Goal: Information Seeking & Learning: Learn about a topic

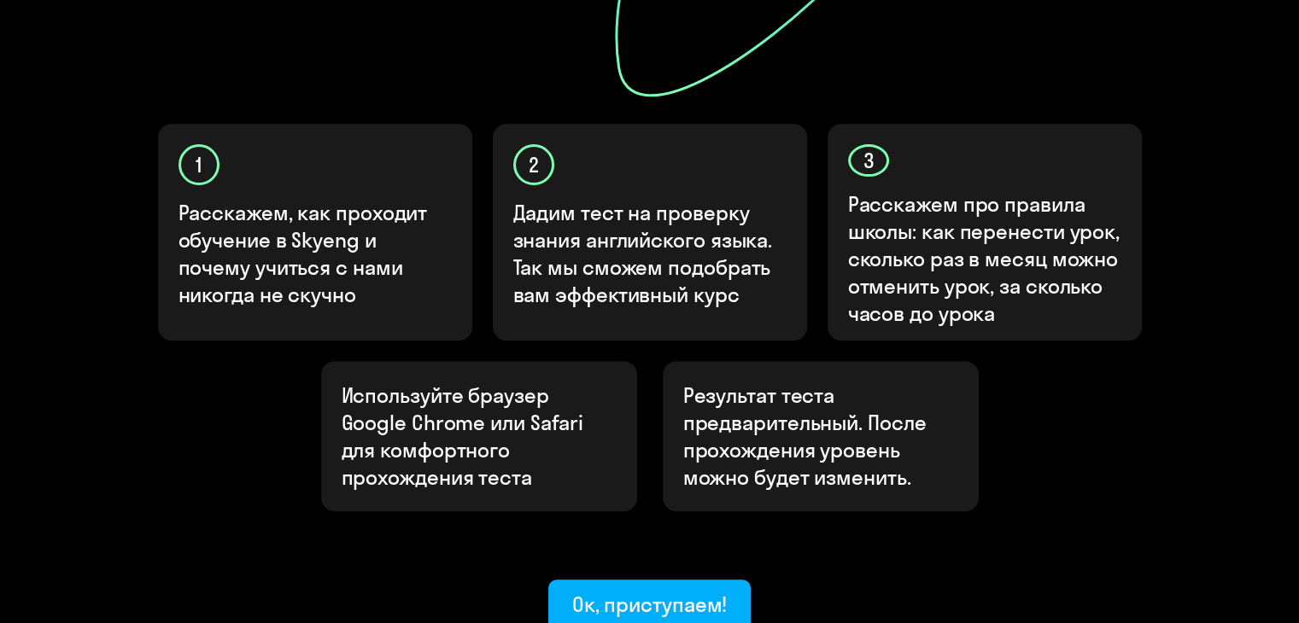
scroll to position [493, 0]
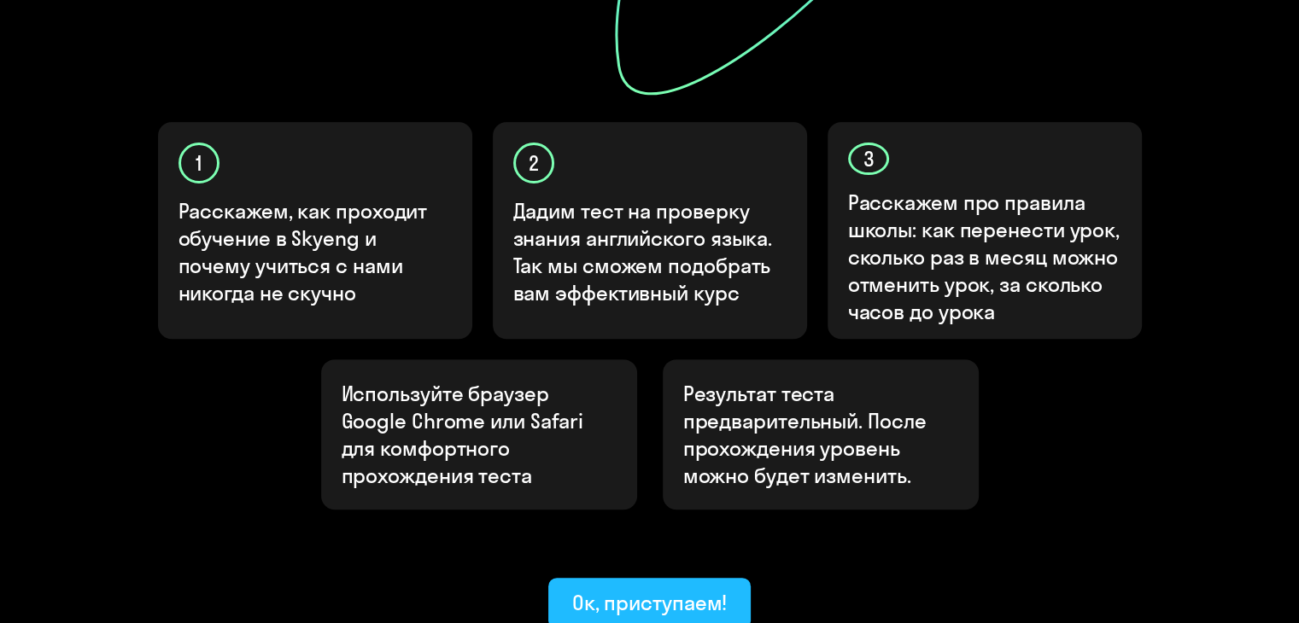
click at [703, 578] on button "Ок, приступаем!" at bounding box center [649, 603] width 203 height 51
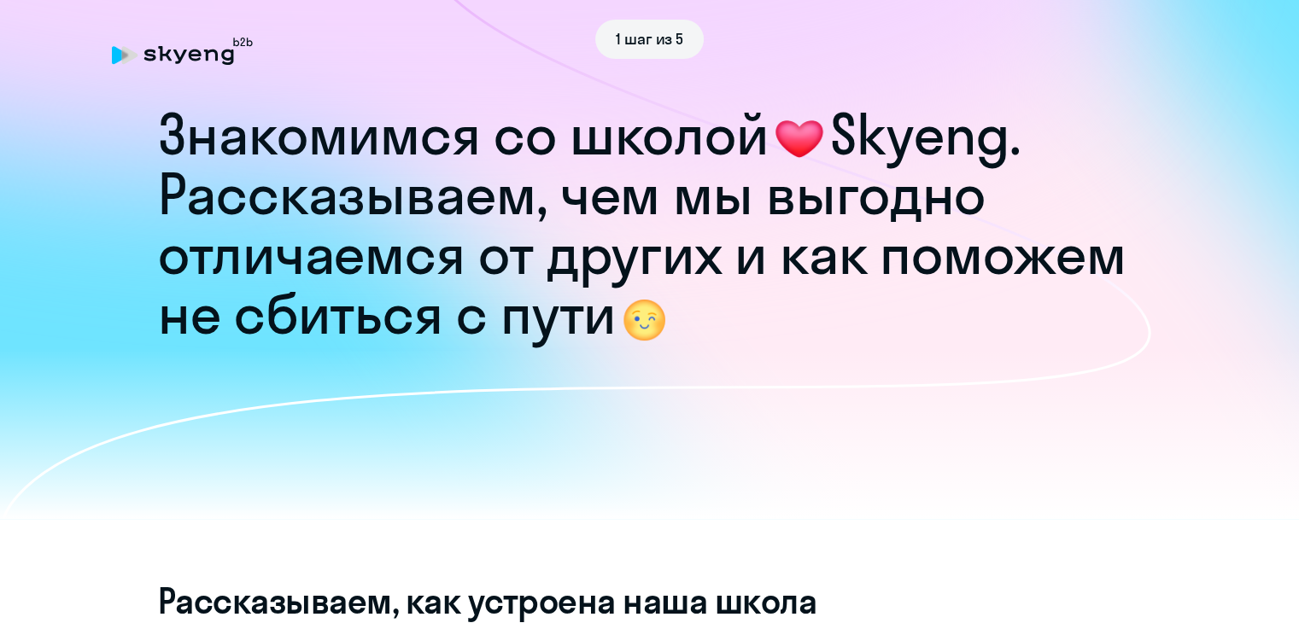
drag, startPoint x: 304, startPoint y: 206, endPoint x: 432, endPoint y: 185, distance: 129.7
click at [432, 185] on h1 "Рассказываем, чем мы выгодно отличаемся от других и как поможем не сбиться с пу…" at bounding box center [649, 254] width 983 height 179
drag, startPoint x: 165, startPoint y: 199, endPoint x: 530, endPoint y: 190, distance: 365.5
click at [530, 190] on h1 "Рассказываем, чем мы выгодно отличаемся от других и как поможем не сбиться с пу…" at bounding box center [649, 254] width 983 height 179
click at [437, 308] on h1 "Рассказываем, чем мы выгодно отличаемся от других и как поможем не сбиться с пу…" at bounding box center [649, 254] width 983 height 179
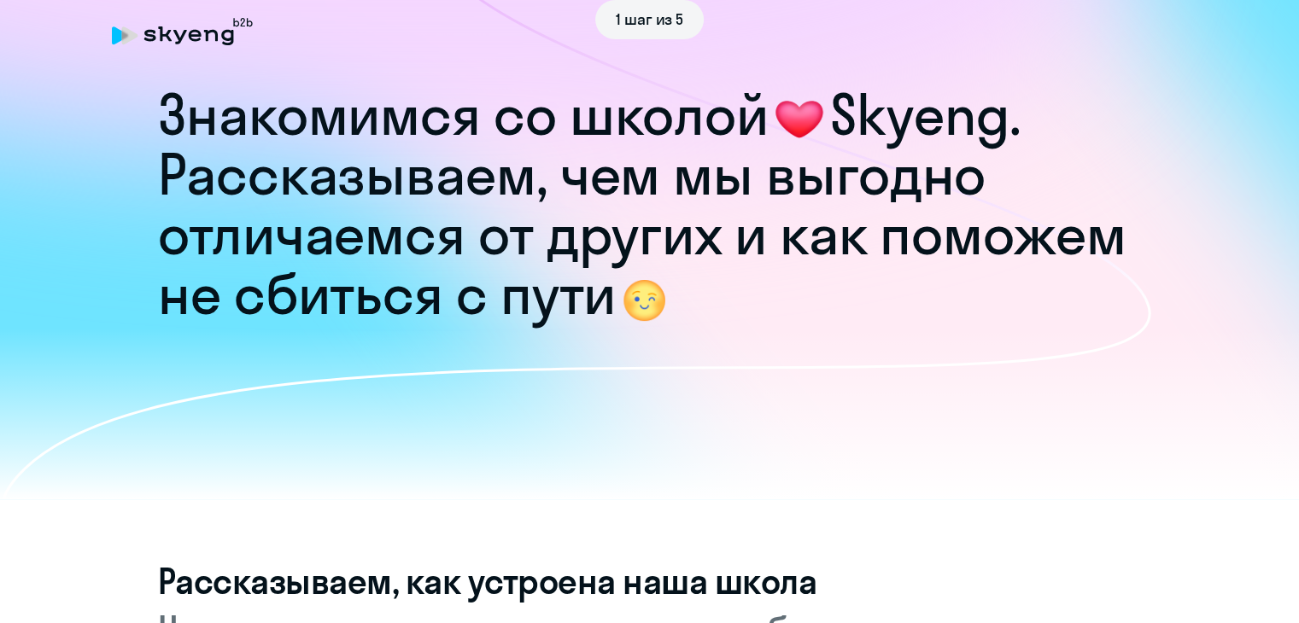
scroll to position [20, 0]
drag, startPoint x: 561, startPoint y: 172, endPoint x: 731, endPoint y: 257, distance: 189.8
click at [731, 257] on h1 "Рассказываем, чем мы выгодно отличаемся от других и как поможем не сбиться с пу…" at bounding box center [649, 233] width 983 height 179
click at [724, 291] on h1 "Рассказываем, чем мы выгодно отличаемся от других и как поможем не сбиться с пу…" at bounding box center [649, 233] width 983 height 179
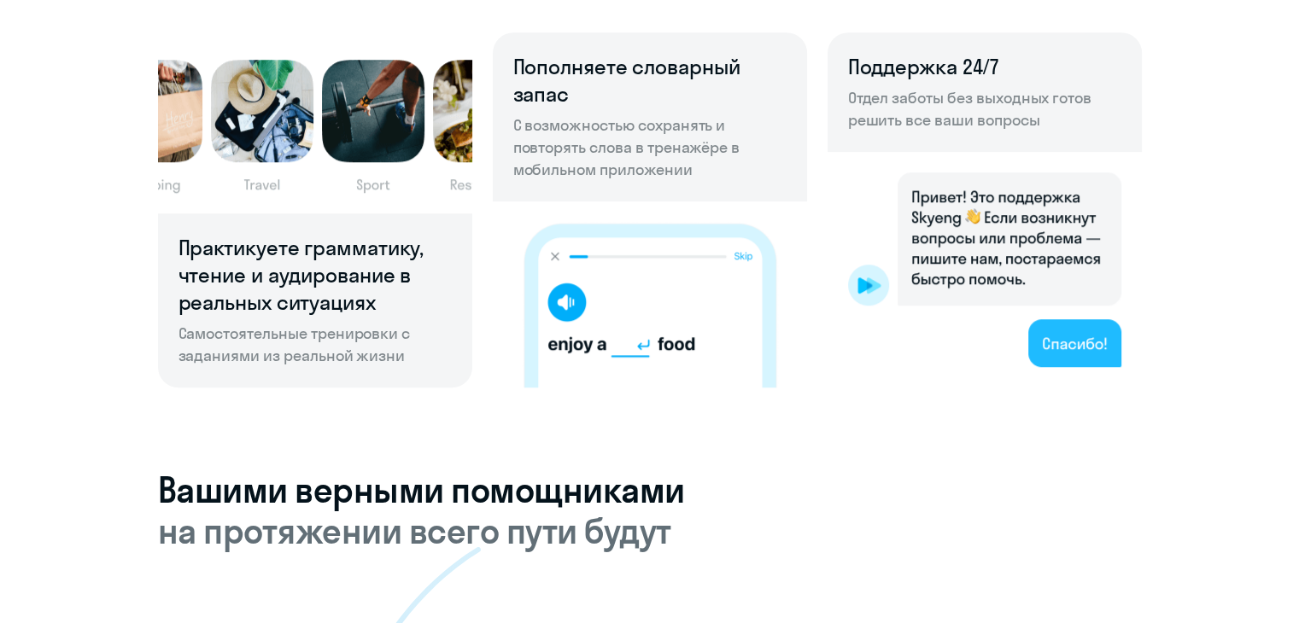
scroll to position [1241, 0]
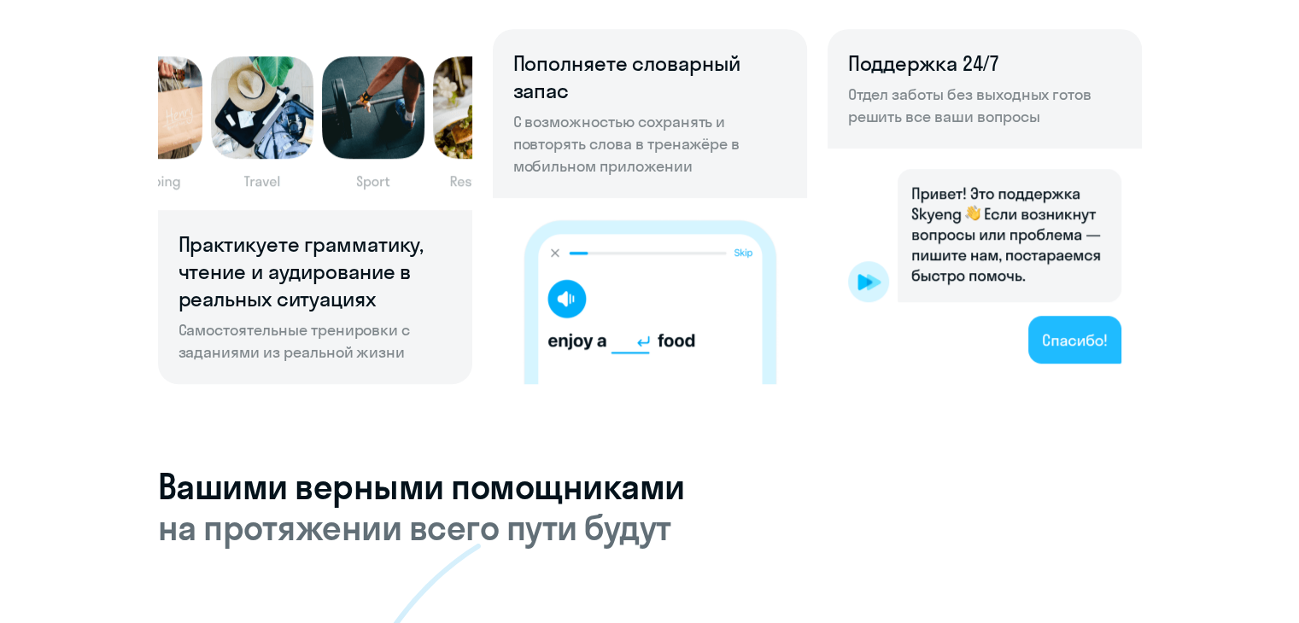
drag, startPoint x: 521, startPoint y: 125, endPoint x: 705, endPoint y: 166, distance: 188.9
click at [705, 166] on p "С возможностью сохранять и повторять слова в тренажёре в мобильном приложении" at bounding box center [649, 144] width 273 height 67
drag, startPoint x: 514, startPoint y: 127, endPoint x: 700, endPoint y: 178, distance: 193.0
click at [700, 178] on div "Пополняете словарный запас С возможностью сохранять и повторять слова в тренажё…" at bounding box center [650, 113] width 314 height 169
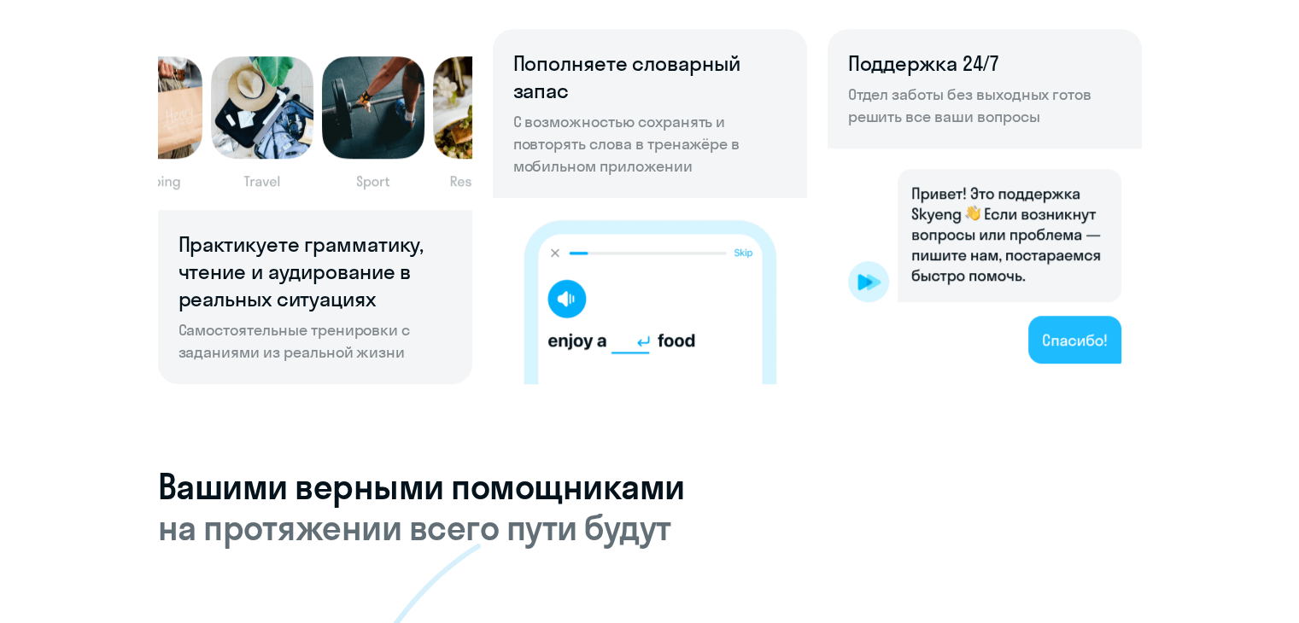
click at [700, 178] on div "Пополняете словарный запас С возможностью сохранять и повторять слова в тренажё…" at bounding box center [650, 113] width 314 height 169
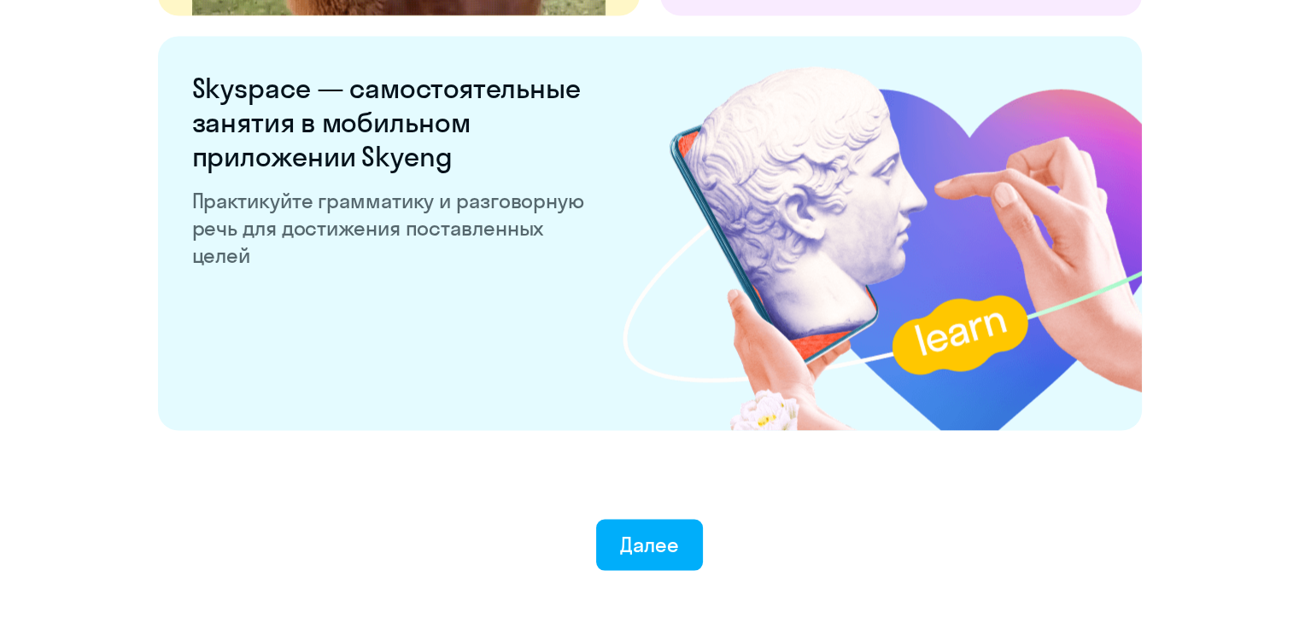
scroll to position [3219, 0]
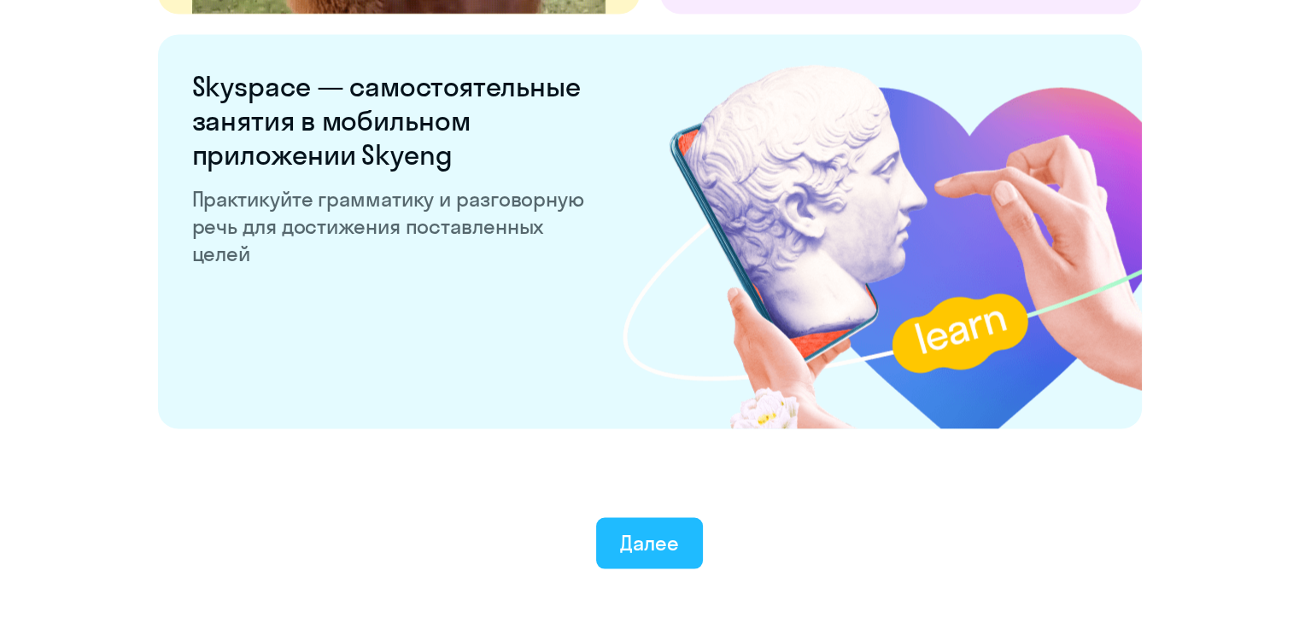
click at [647, 523] on button "Далее" at bounding box center [649, 542] width 107 height 51
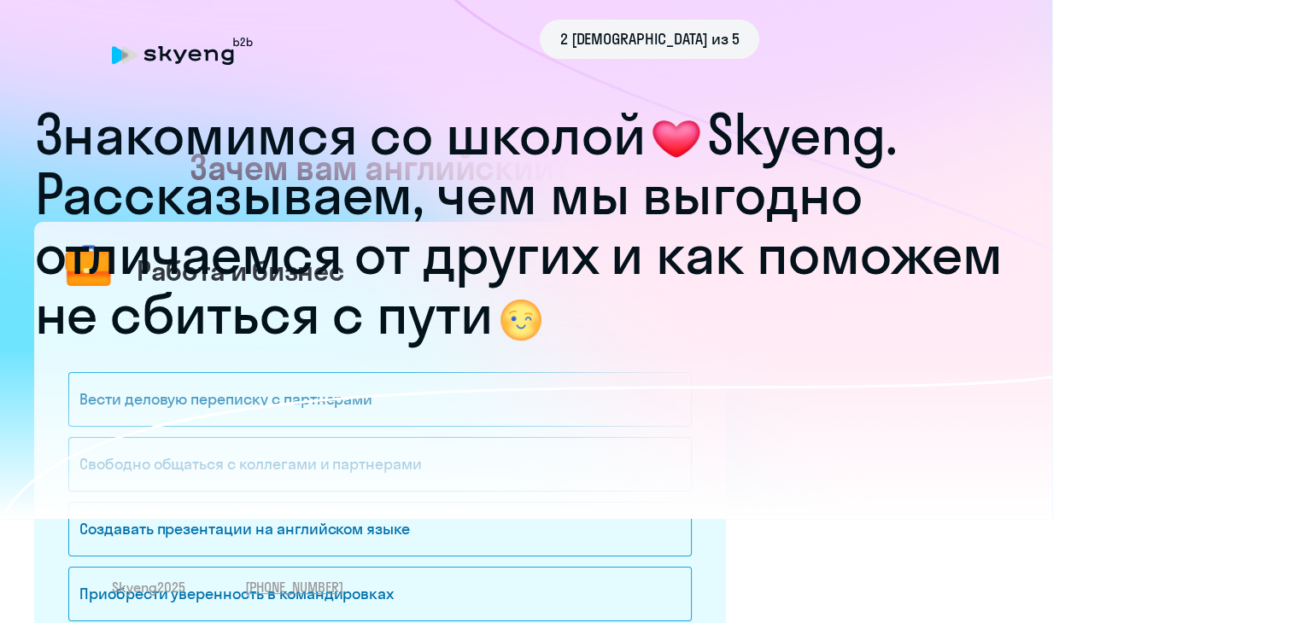
click at [639, 544] on div "2 [DEMOGRAPHIC_DATA] из 5 Знакомимся со школой Skyeng. Рассказываем, чем мы выг…" at bounding box center [649, 311] width 1299 height 623
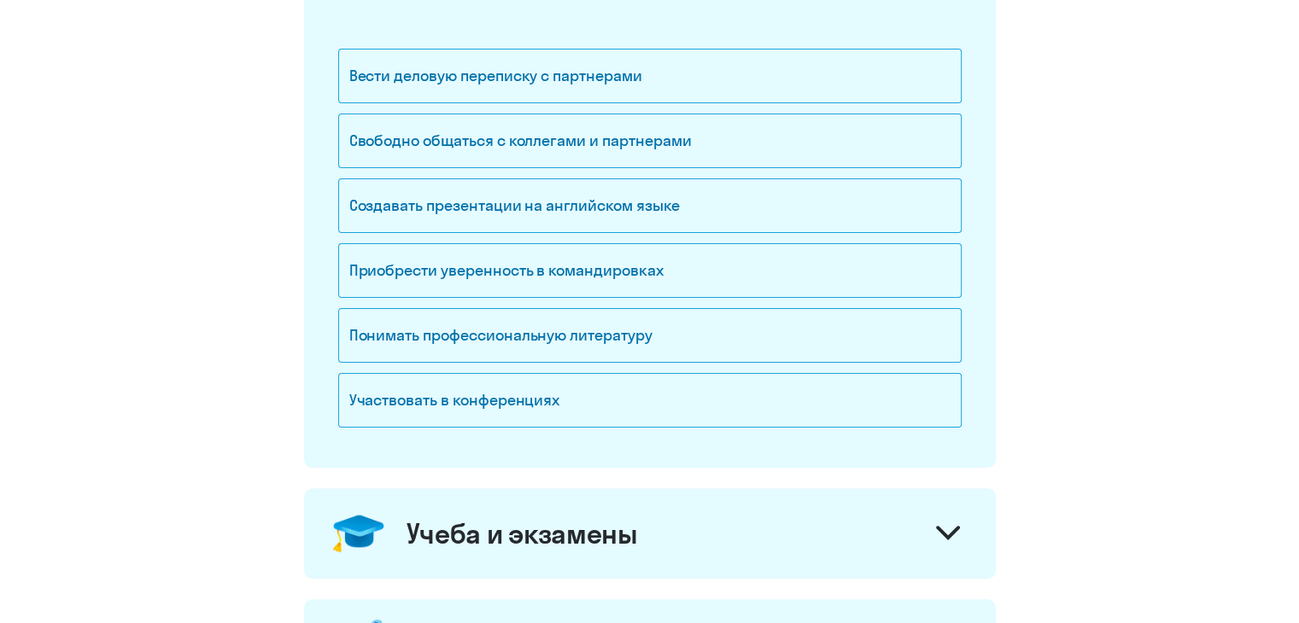
scroll to position [277, 0]
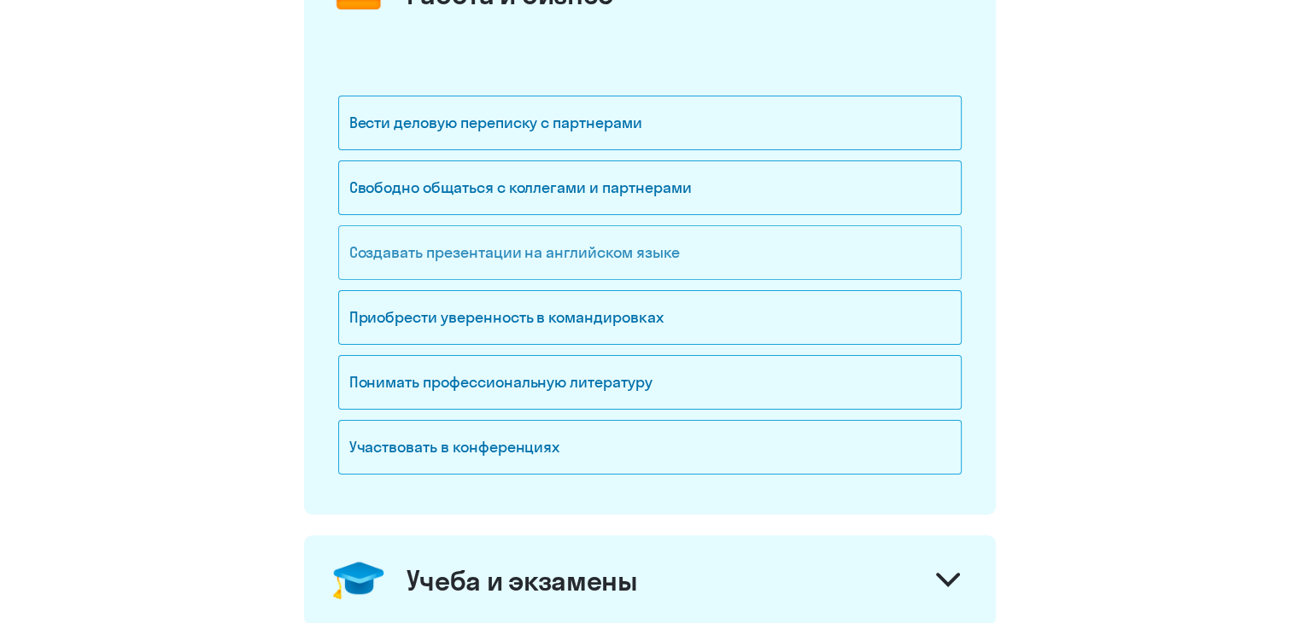
click at [603, 254] on div "Создавать презентации на английском языке" at bounding box center [649, 252] width 623 height 55
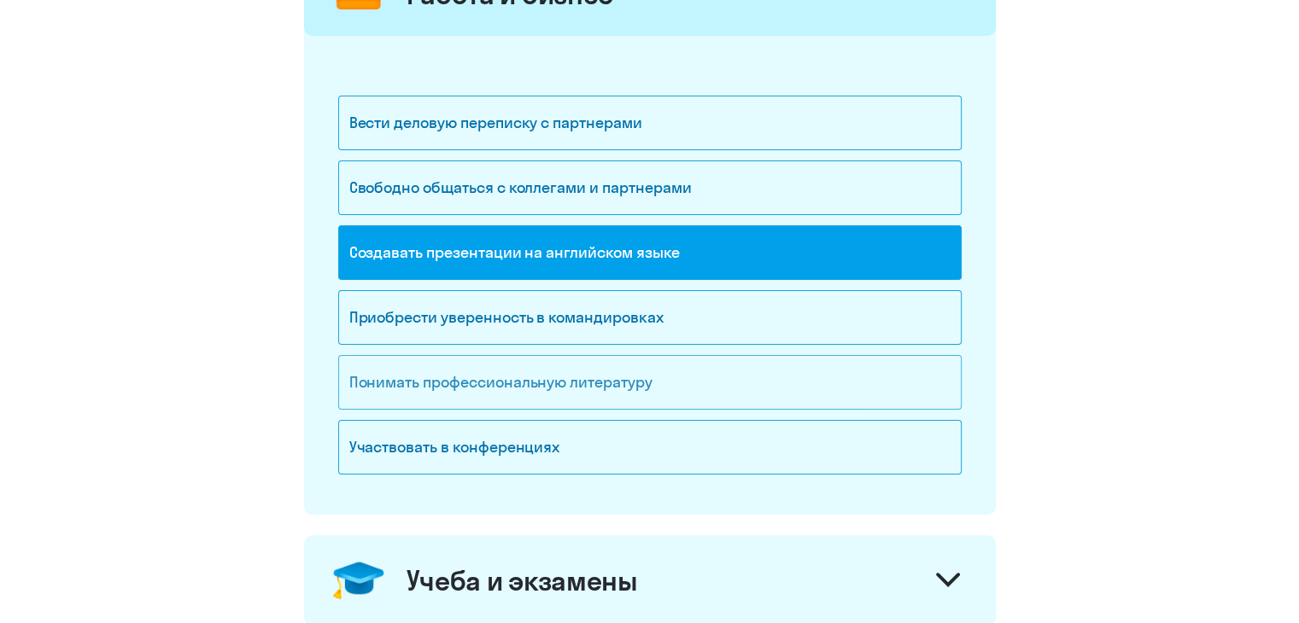
click at [600, 370] on div "Понимать профессиональную литературу" at bounding box center [649, 382] width 623 height 55
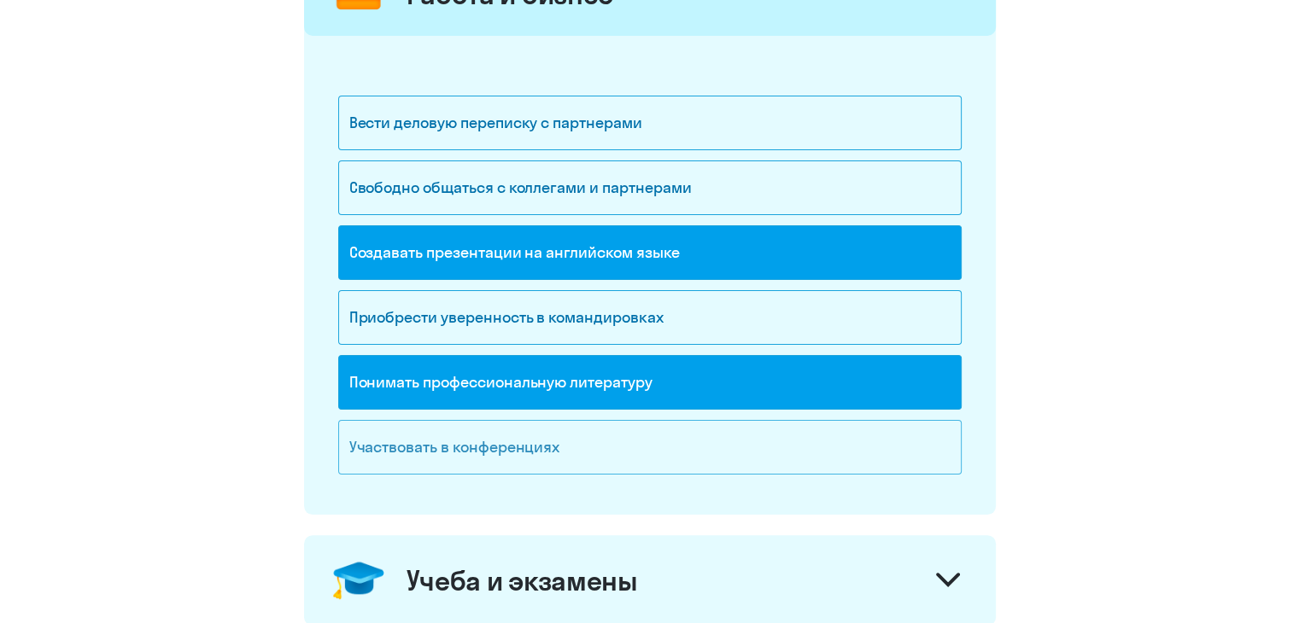
click at [598, 440] on div "Участвовать в конференциях" at bounding box center [649, 447] width 623 height 55
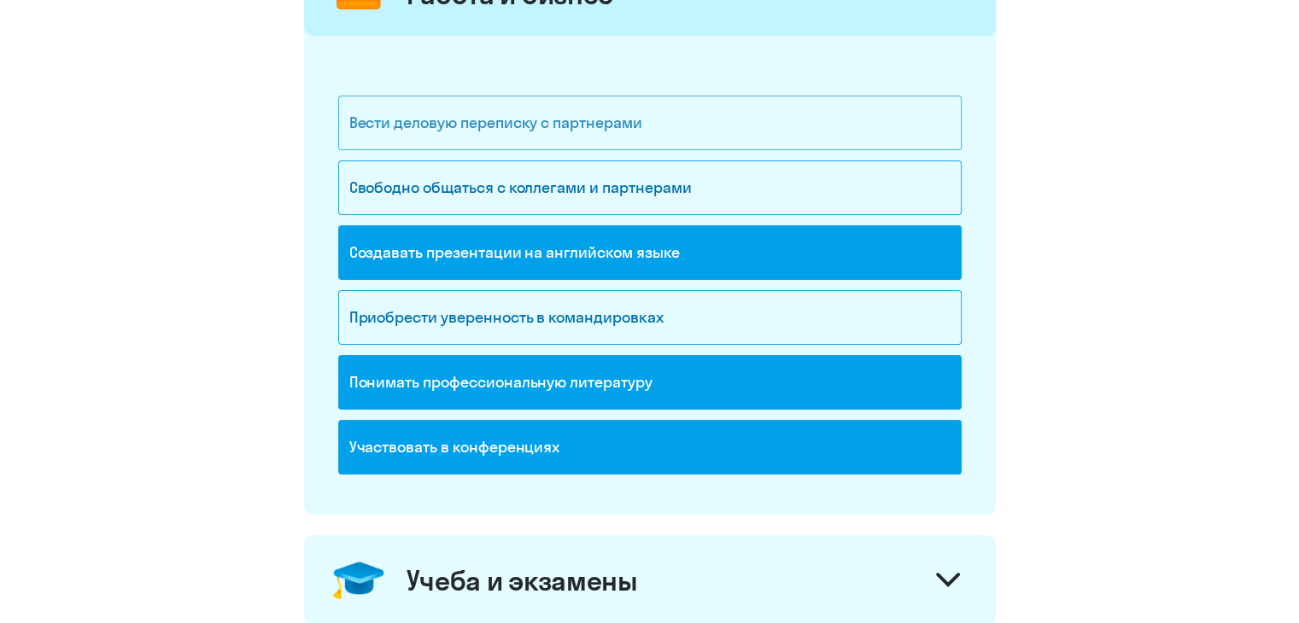
click at [623, 126] on div "Вести деловую переписку с партнерами" at bounding box center [649, 123] width 623 height 55
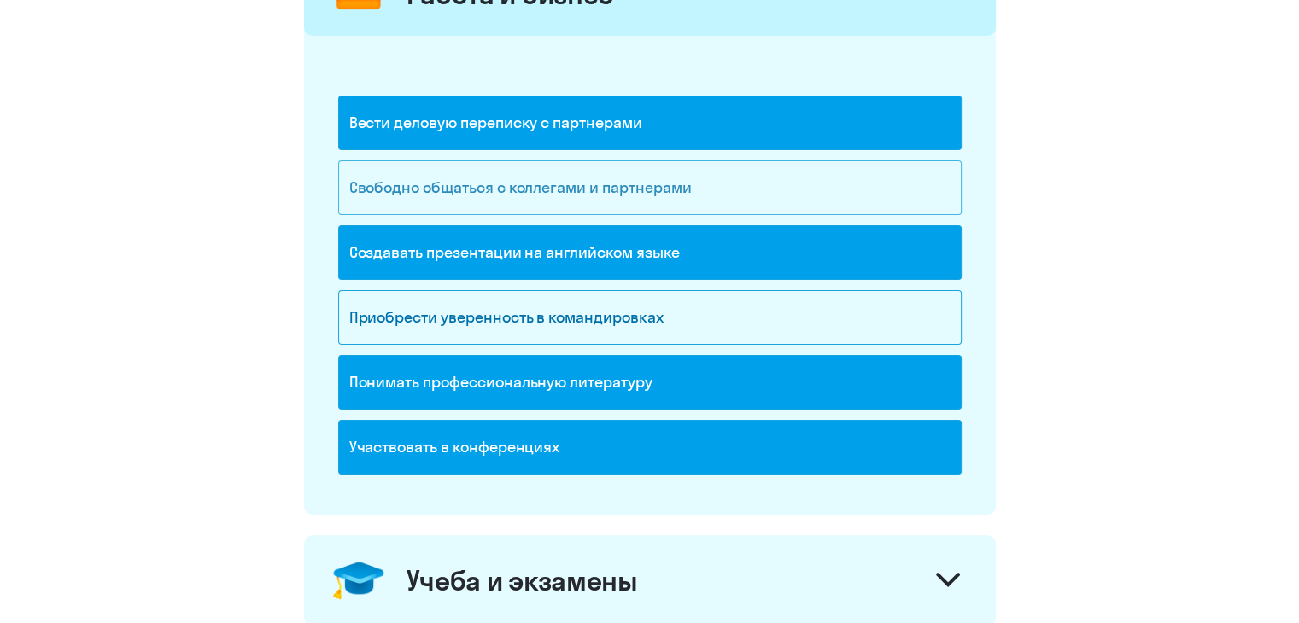
click at [627, 196] on div "Свободно общаться с коллегами и партнерами" at bounding box center [649, 188] width 623 height 55
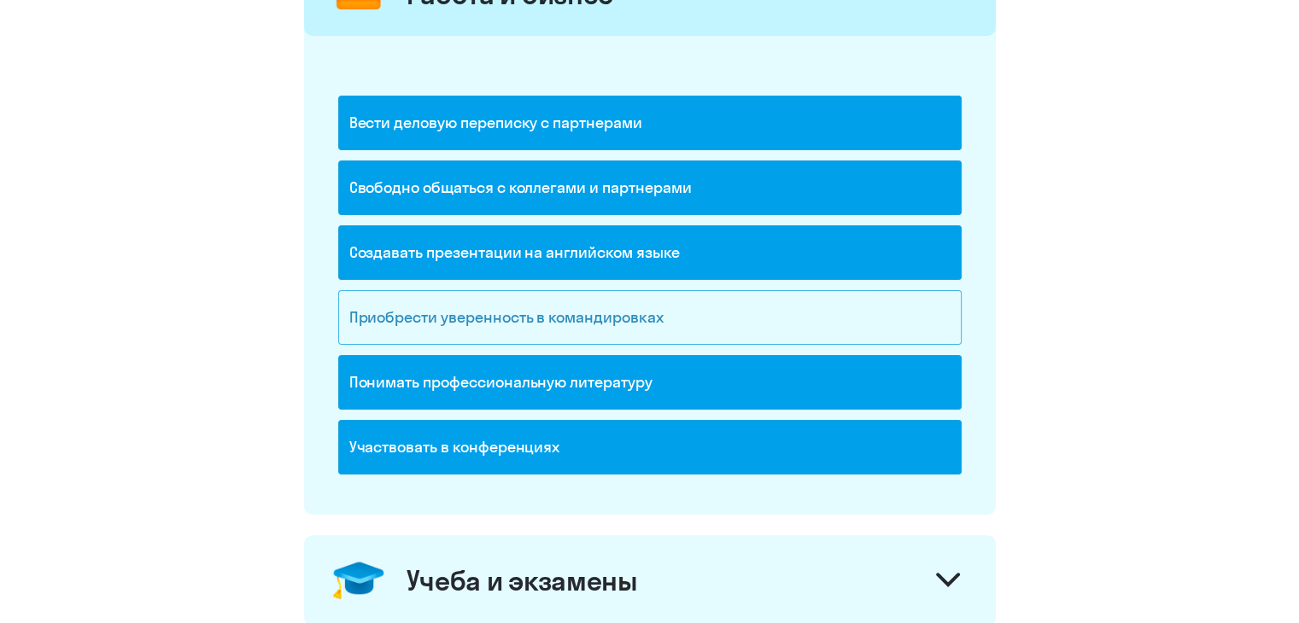
click at [628, 308] on div "Приобрести уверенность в командировках" at bounding box center [649, 317] width 623 height 55
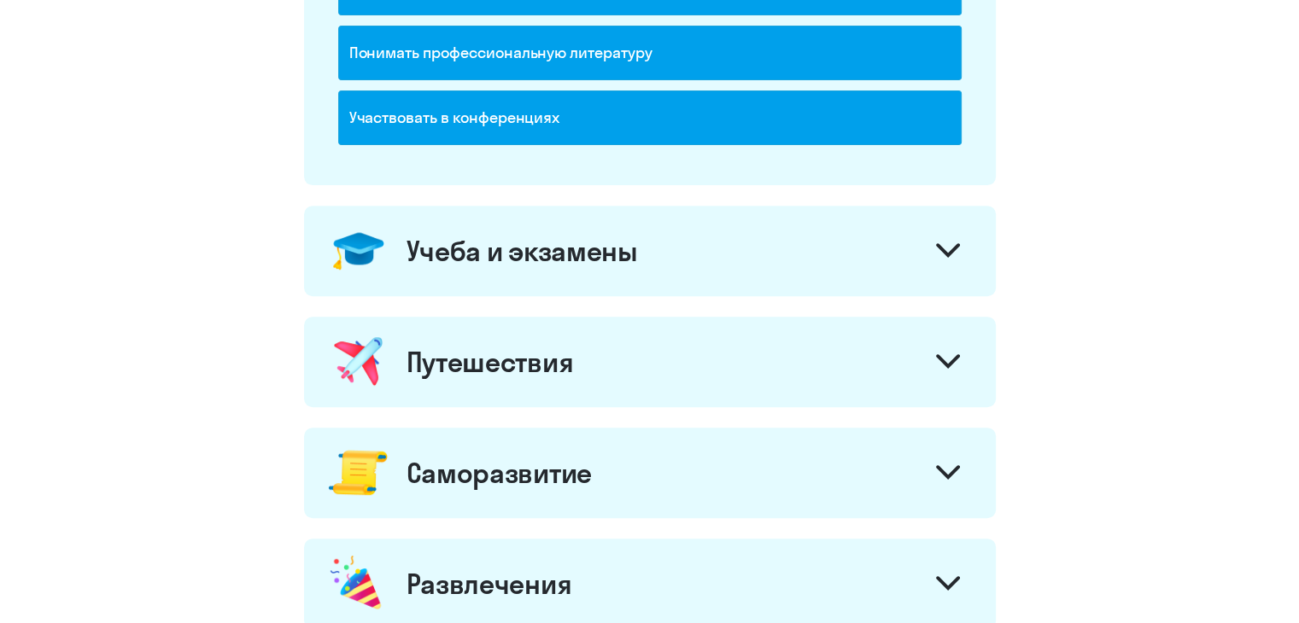
scroll to position [610, 0]
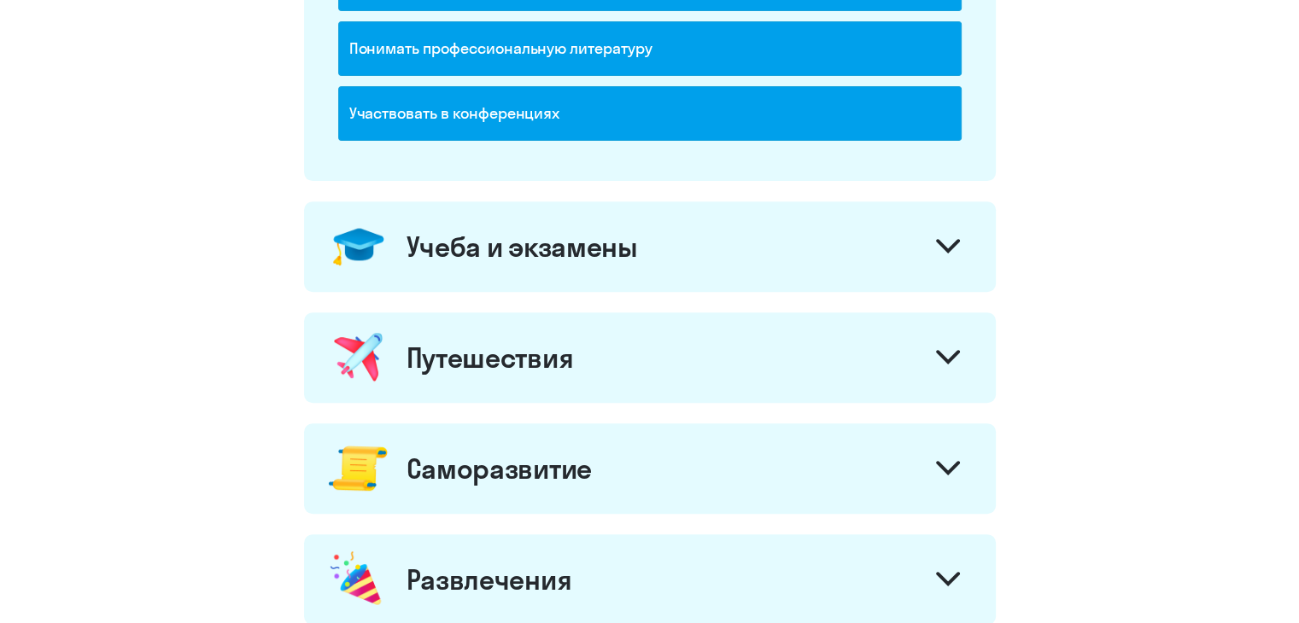
click at [651, 258] on div "Учеба и экзамены" at bounding box center [650, 246] width 692 height 91
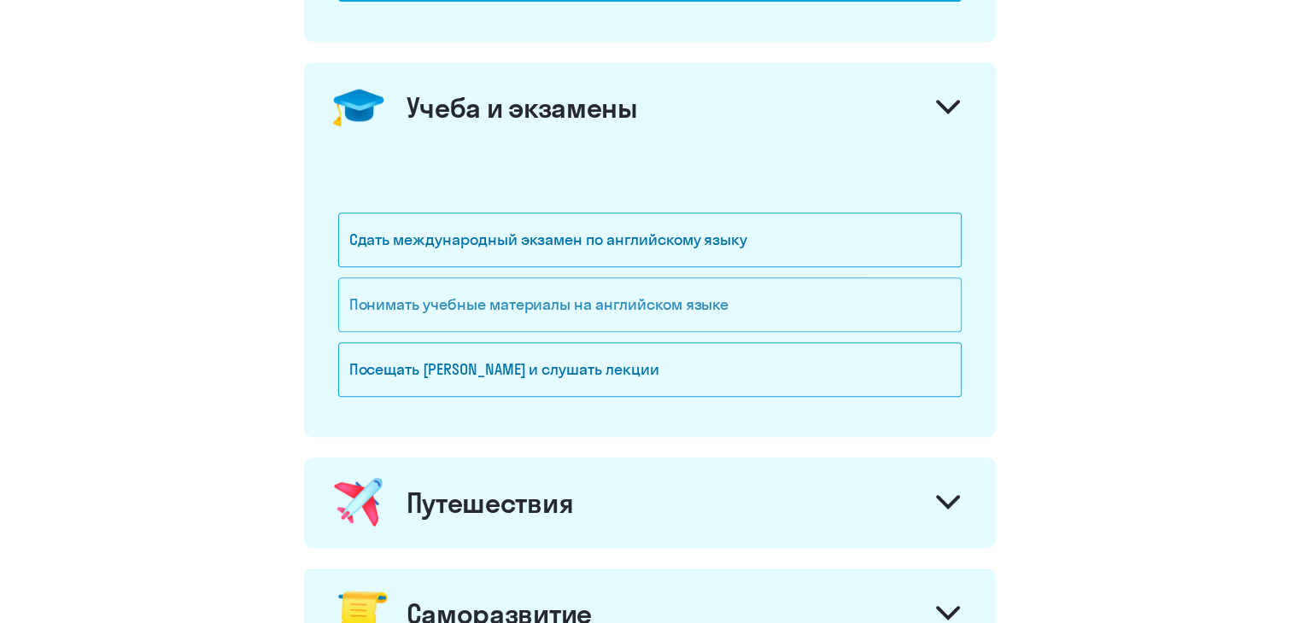
scroll to position [750, 0]
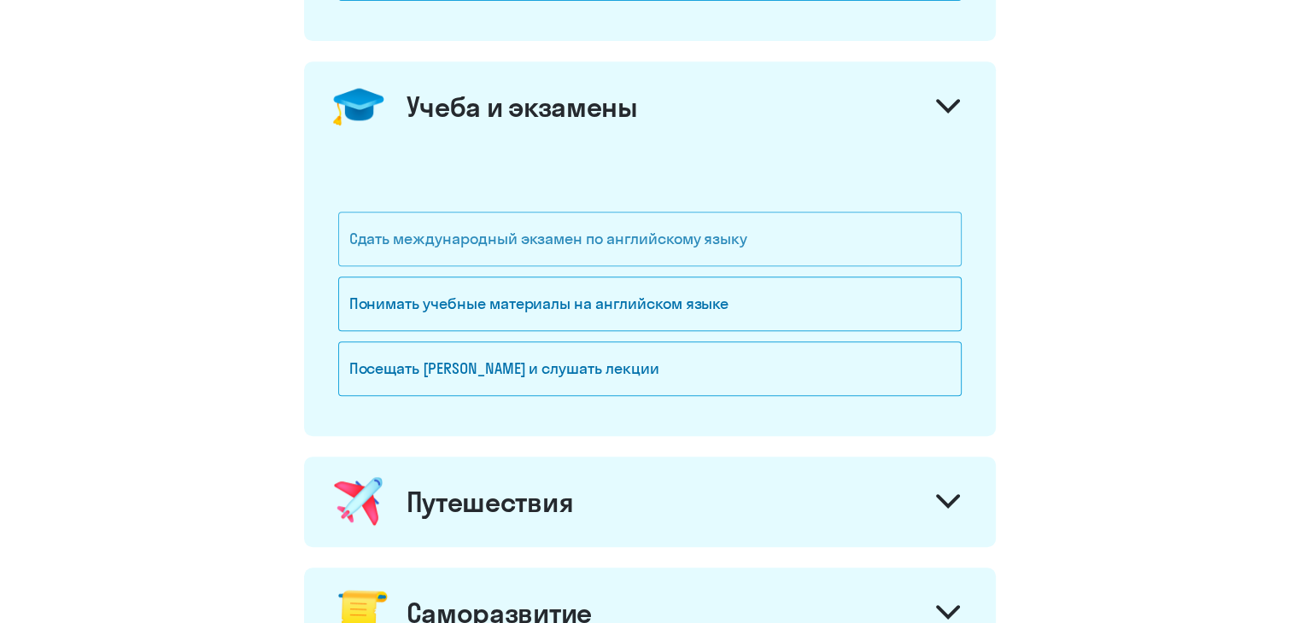
click at [530, 212] on div "Сдать международный экзамен по английскому языку" at bounding box center [649, 239] width 623 height 55
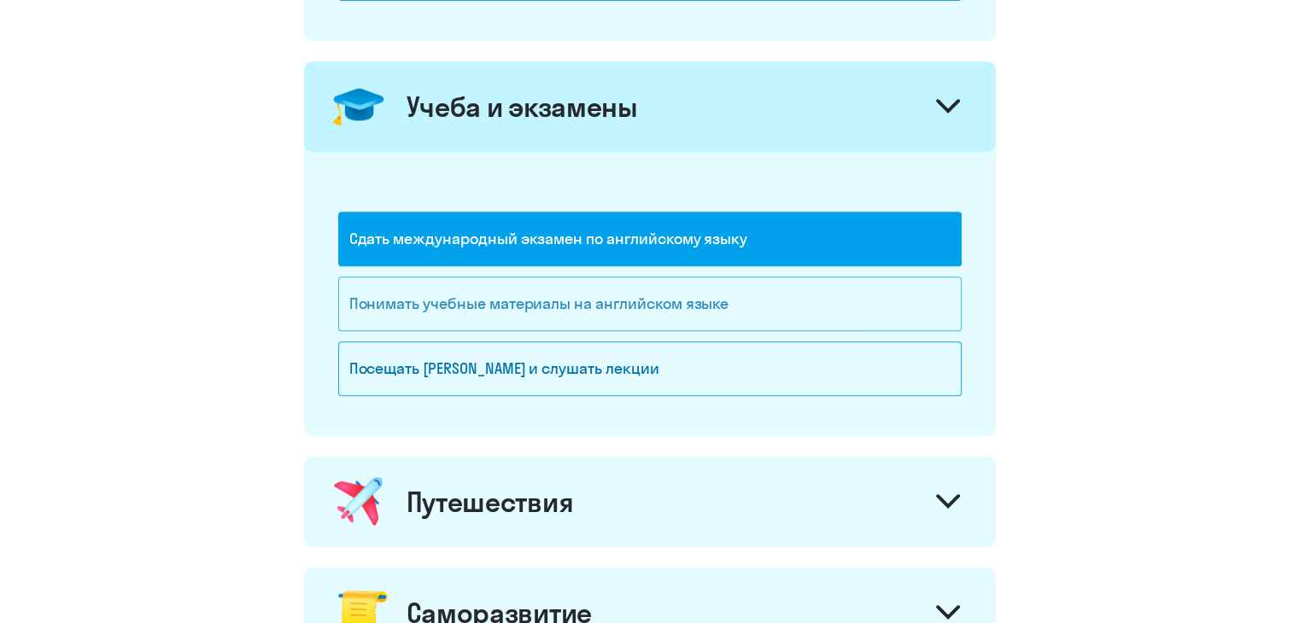
click at [547, 303] on div "Понимать учебные материалы на английском языке" at bounding box center [649, 304] width 623 height 55
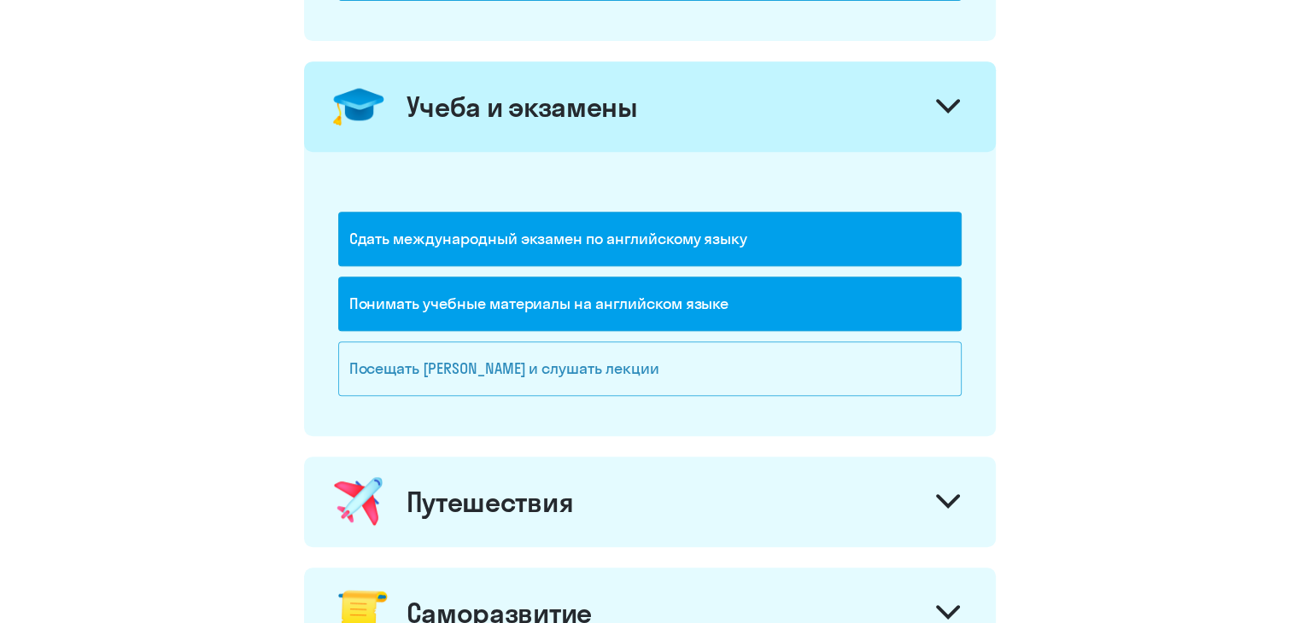
click at [561, 359] on div "Посещать [PERSON_NAME] и слушать лекции" at bounding box center [649, 369] width 623 height 55
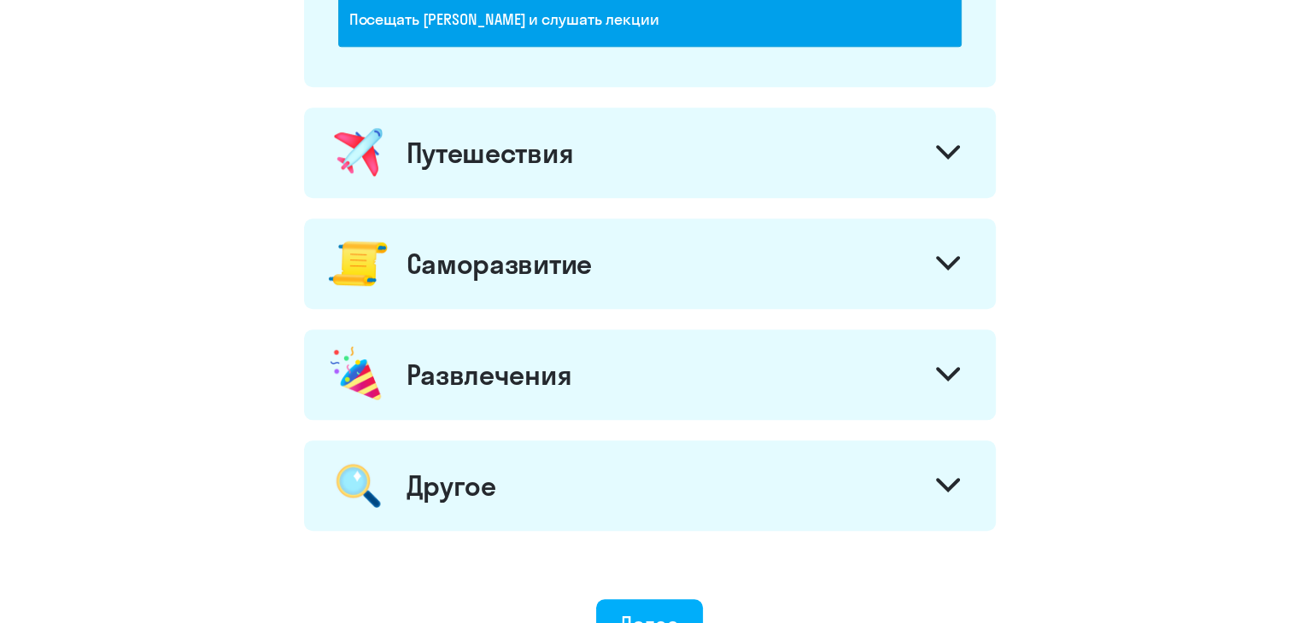
scroll to position [1107, 0]
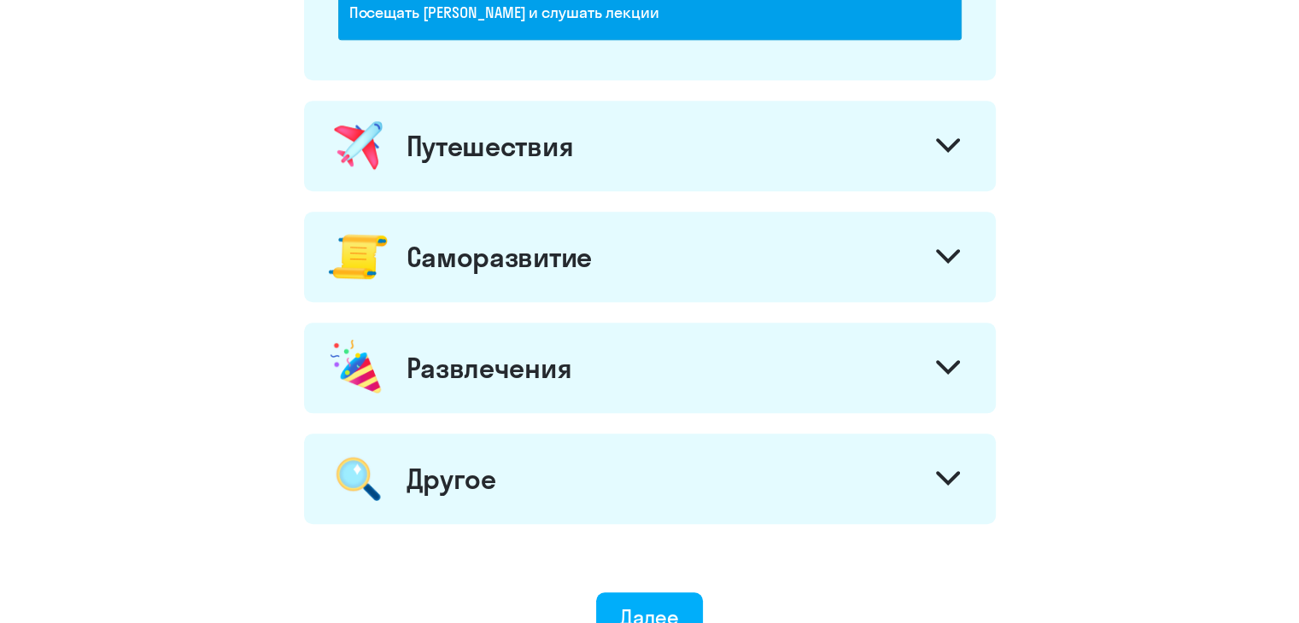
click at [556, 153] on div "Путешествия" at bounding box center [489, 146] width 167 height 34
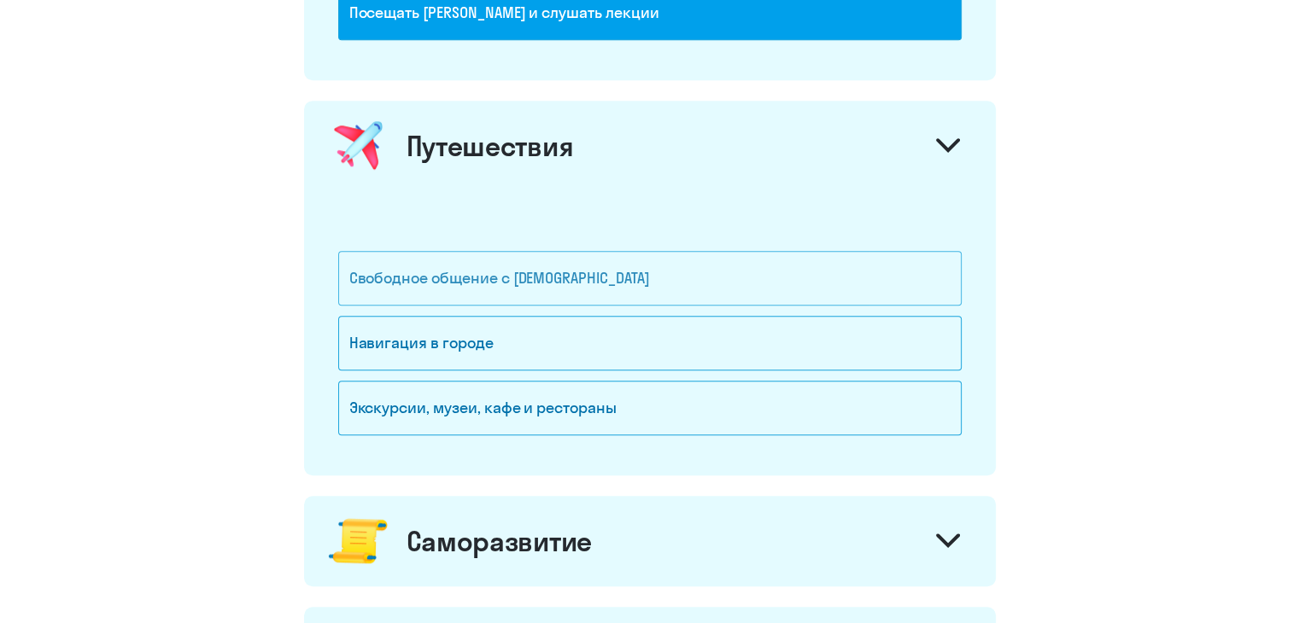
click at [569, 274] on div "Свободное общение с [DEMOGRAPHIC_DATA]" at bounding box center [649, 278] width 623 height 55
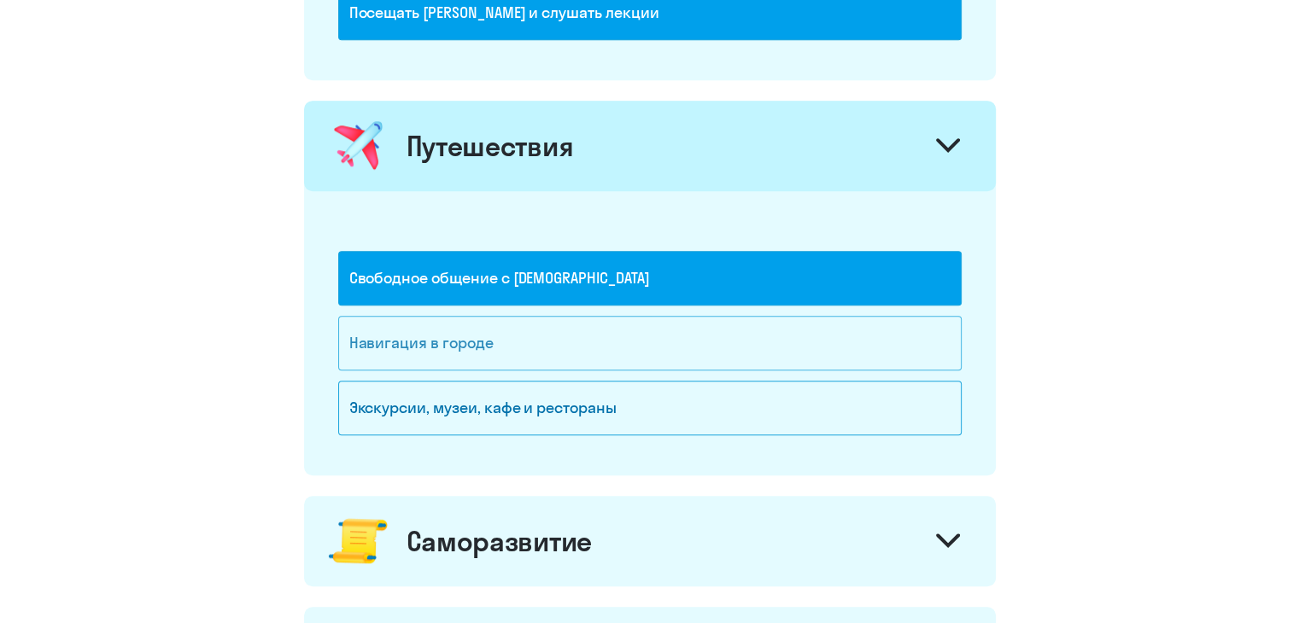
click at [581, 322] on div "Навигация в городе" at bounding box center [649, 343] width 623 height 55
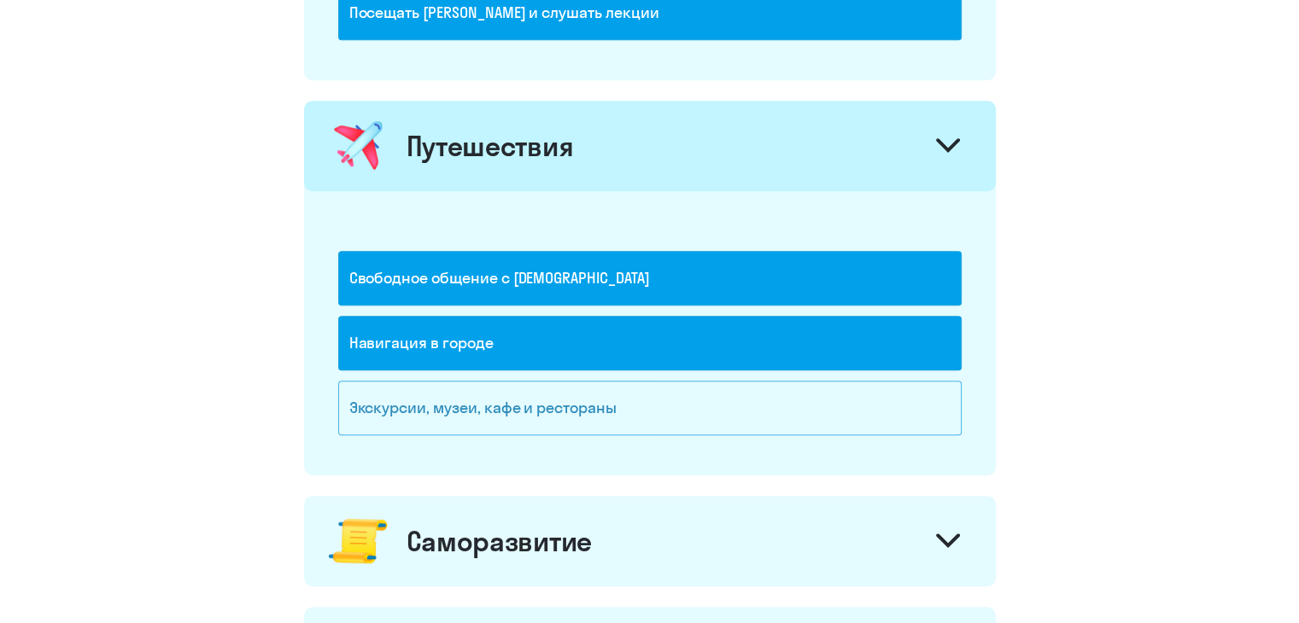
click at [600, 420] on div "Экскурсии, музеи, кафе и рестораны" at bounding box center [649, 408] width 623 height 55
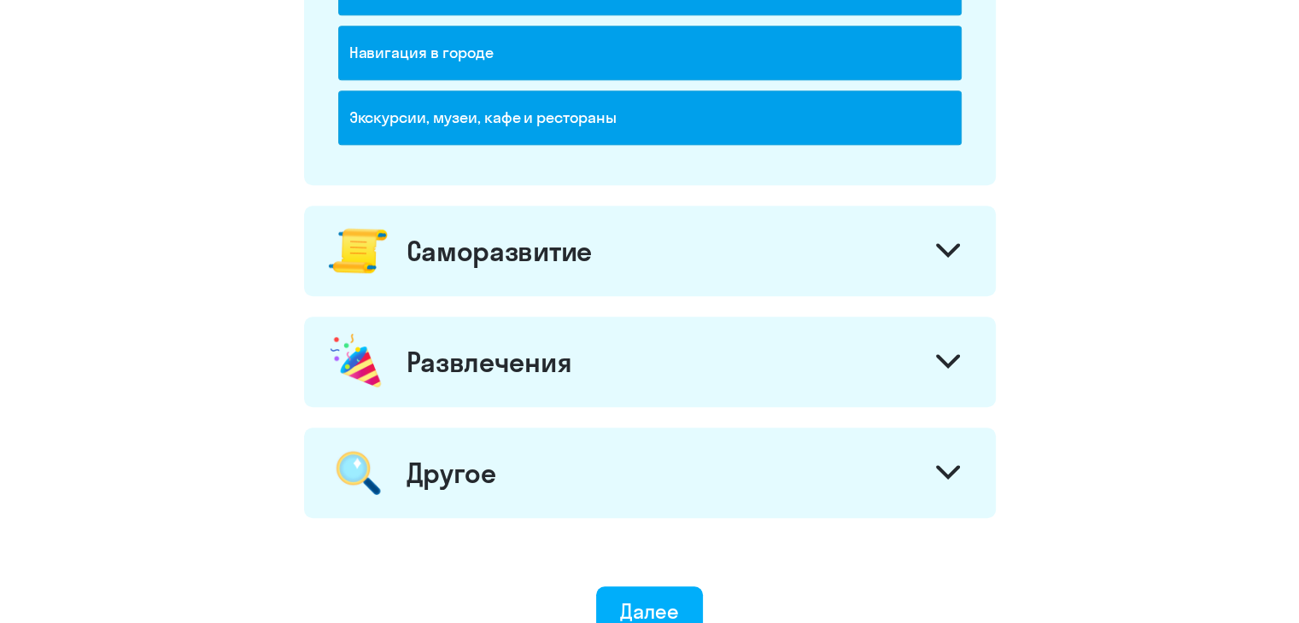
scroll to position [1407, 0]
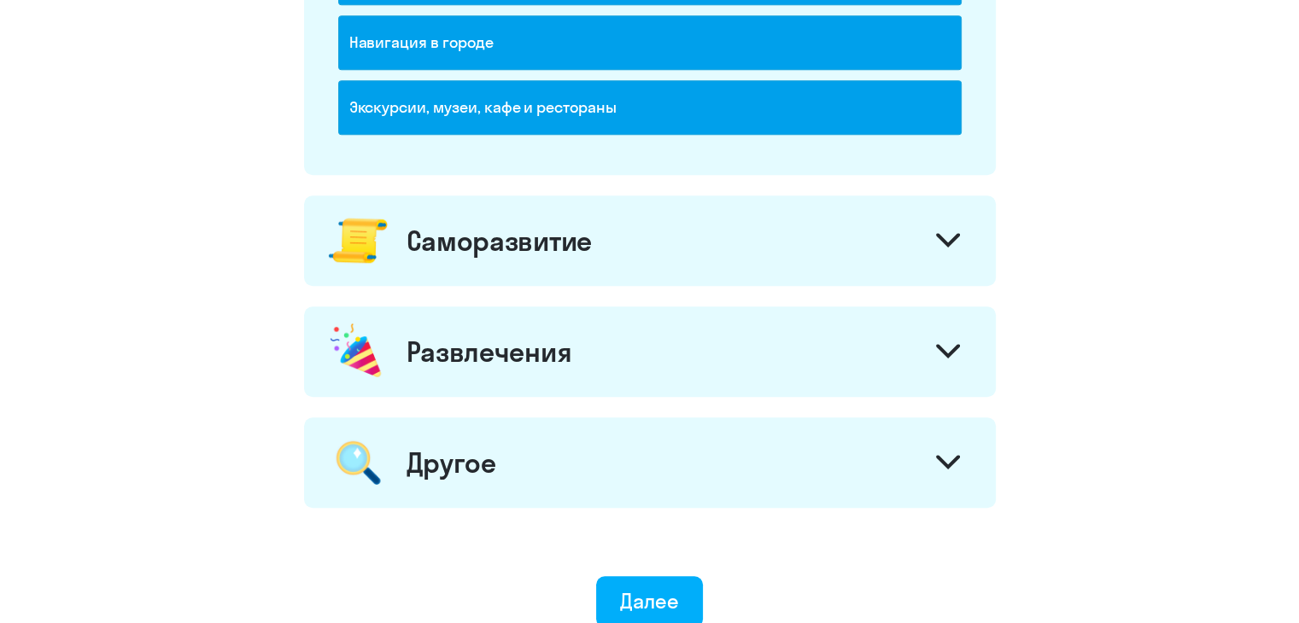
click at [618, 231] on div "Саморазвитие" at bounding box center [650, 241] width 692 height 91
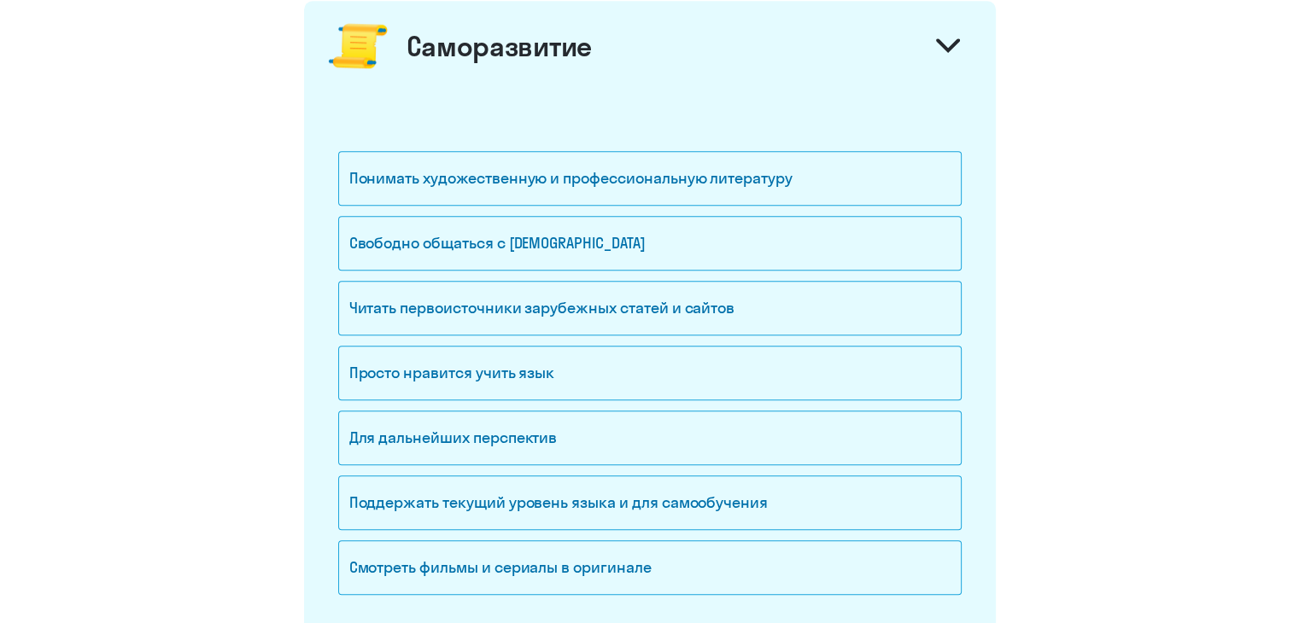
scroll to position [1684, 0]
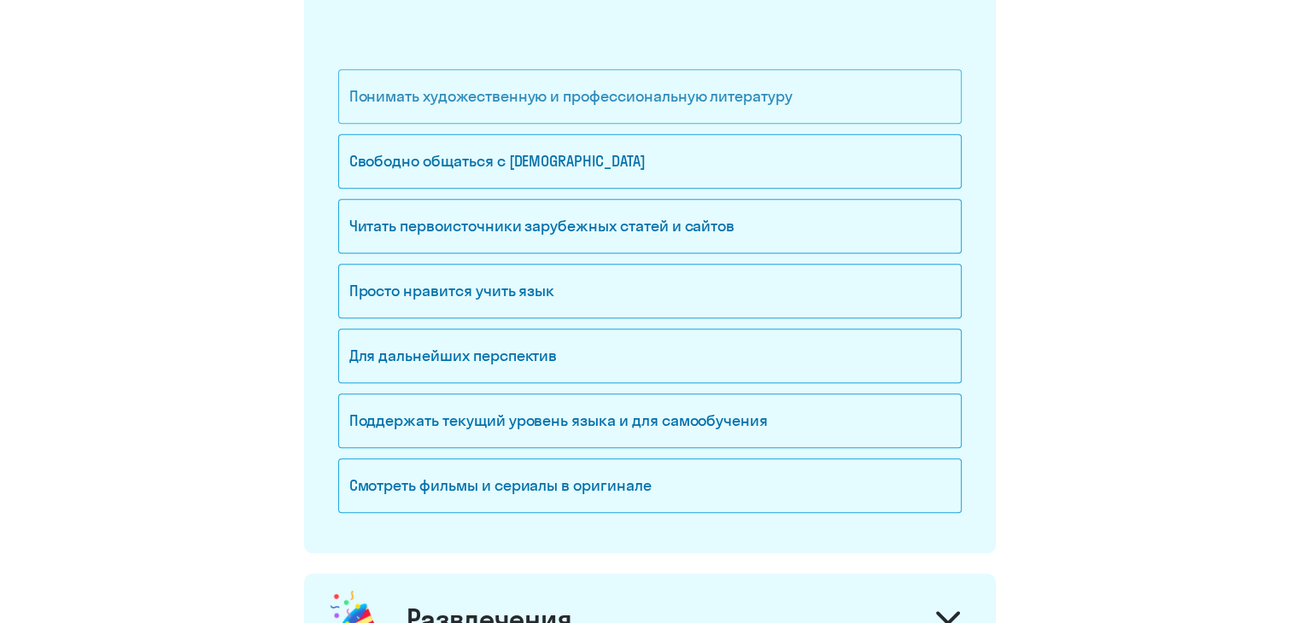
click at [690, 91] on div "Понимать художественную и профессиональную литературу" at bounding box center [649, 96] width 623 height 55
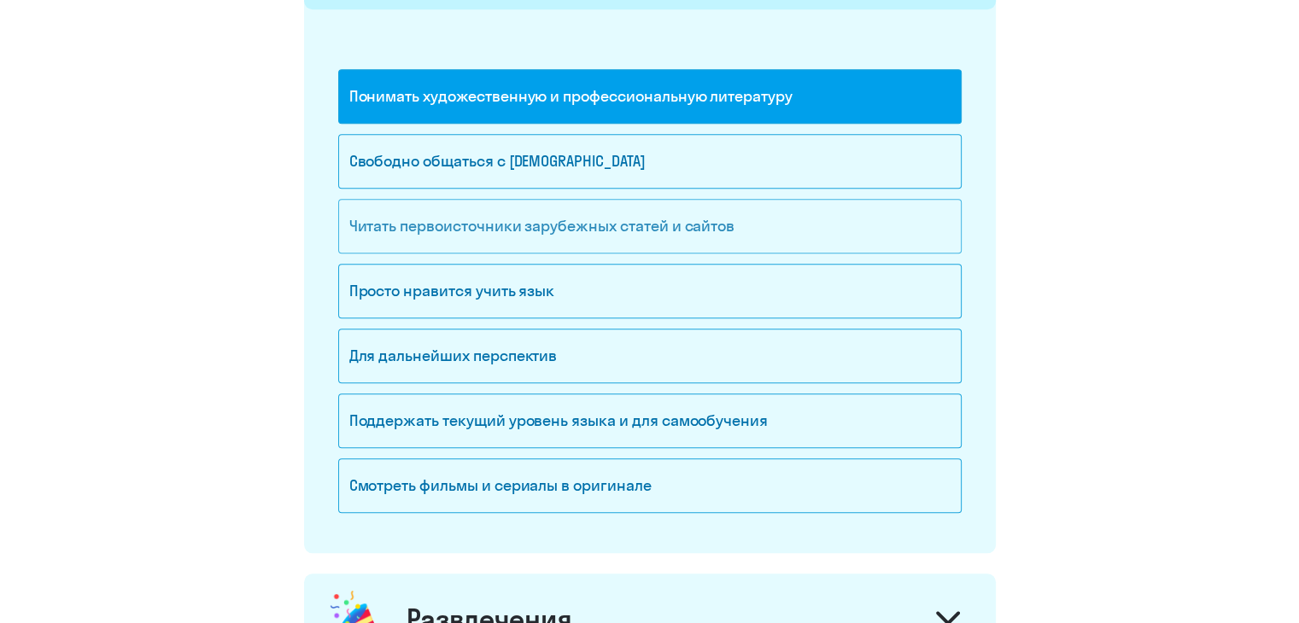
click at [680, 201] on div "Читать первоисточники зарубежных статей и сайтов" at bounding box center [649, 226] width 623 height 55
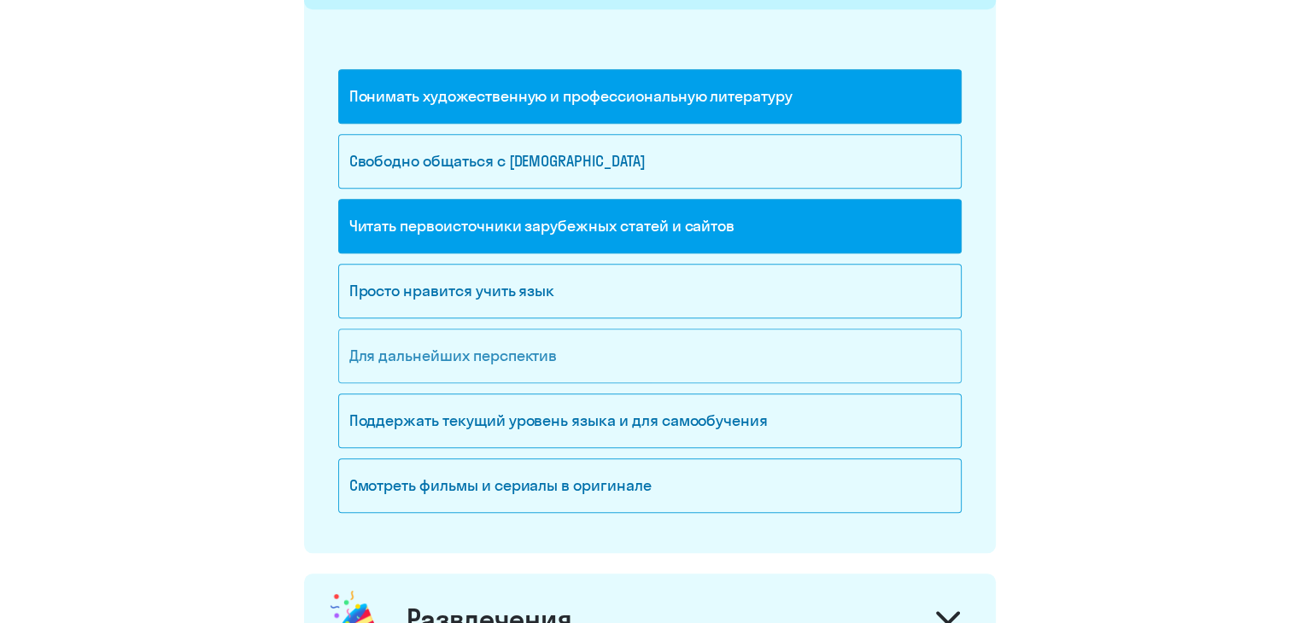
click at [692, 342] on div "Для дальнейших перспектив" at bounding box center [649, 356] width 623 height 55
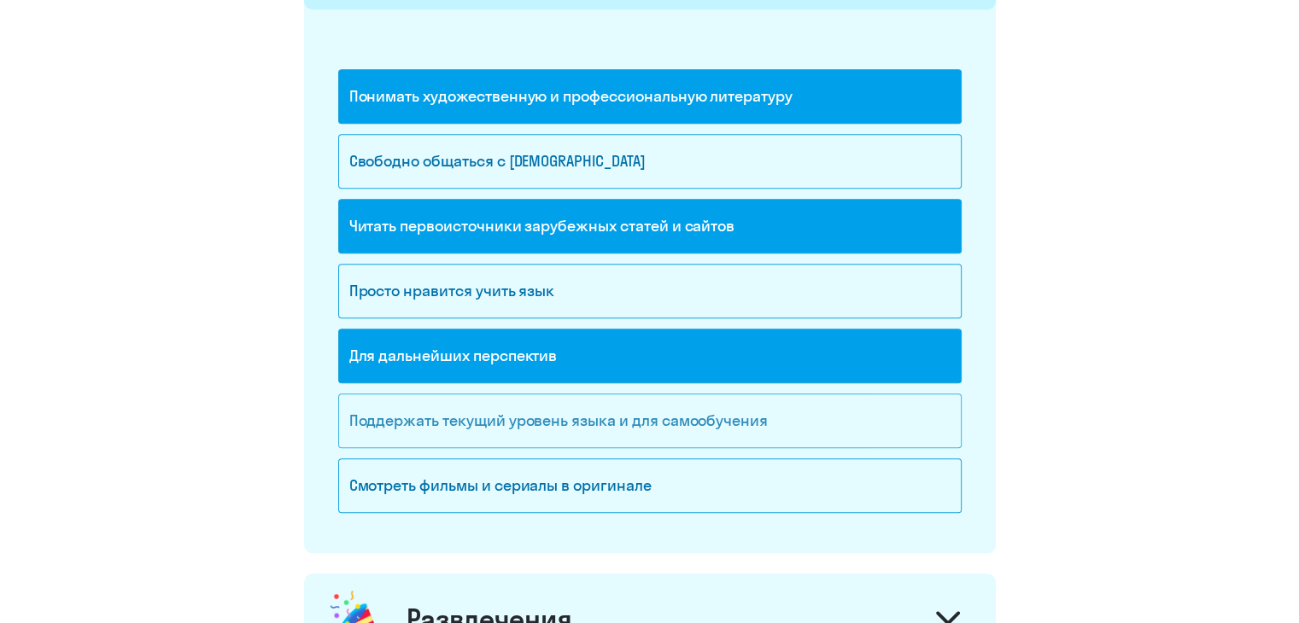
click at [692, 412] on div "Поддержать текущий уровень языка и для cамообучения" at bounding box center [649, 421] width 623 height 55
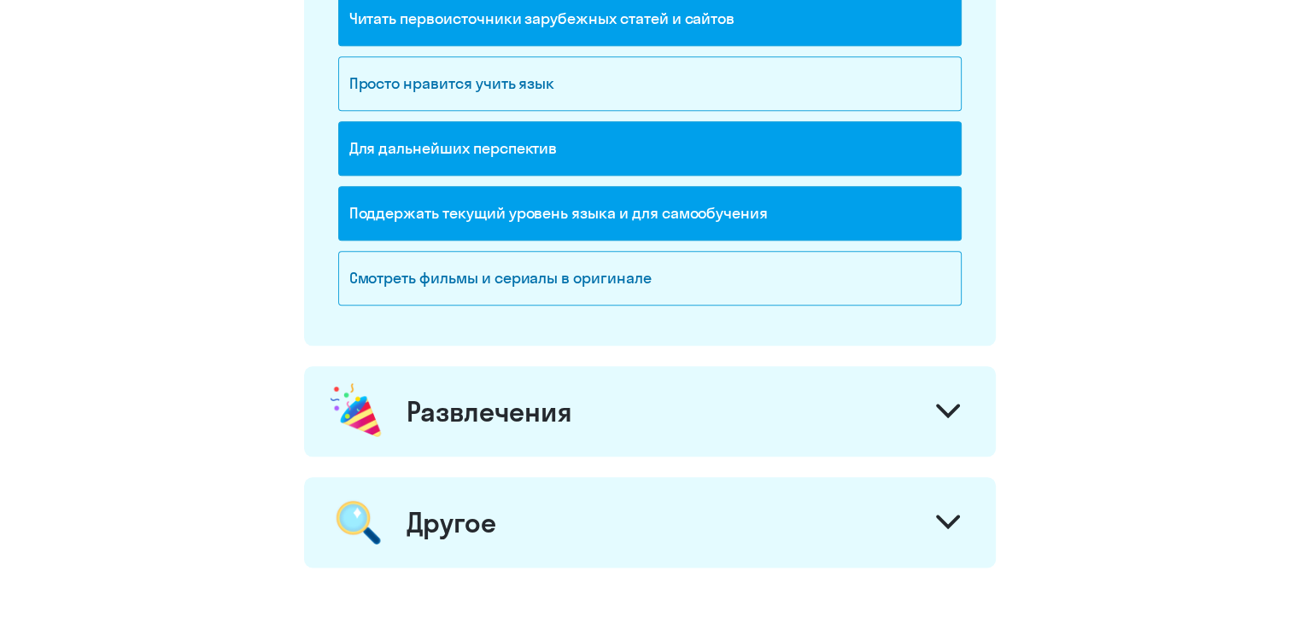
scroll to position [1892, 0]
click at [727, 260] on div "Смотреть фильмы и сериалы в оригинале" at bounding box center [649, 277] width 623 height 55
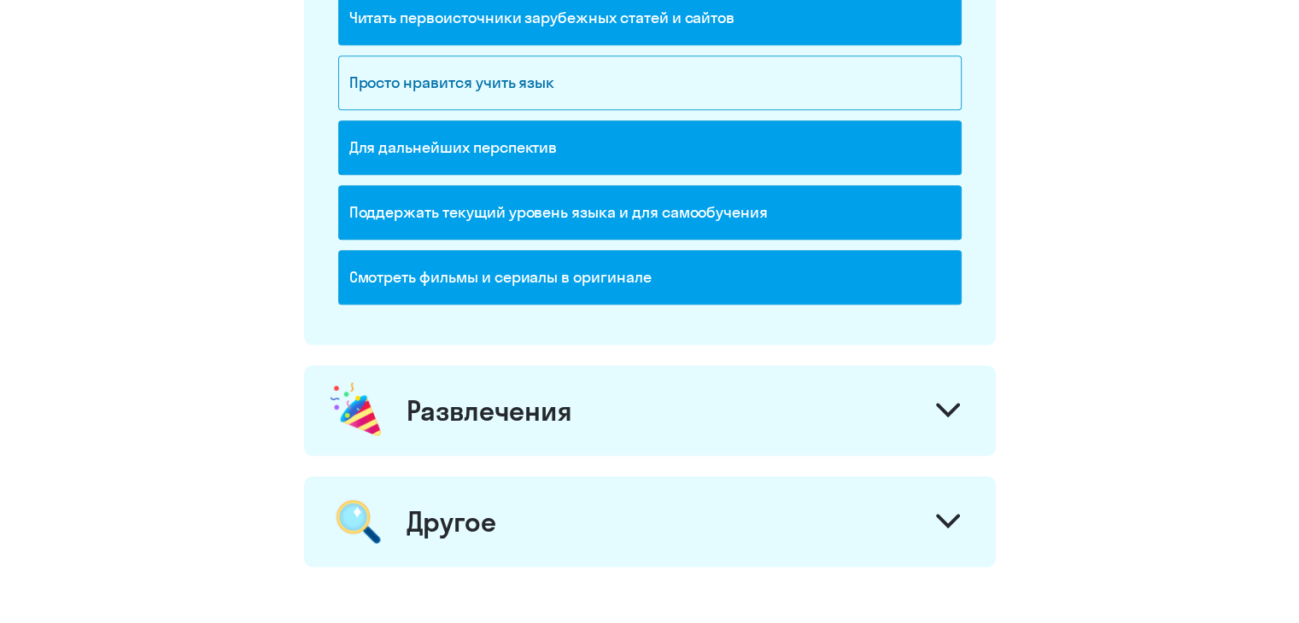
click at [697, 412] on div "Развлечения" at bounding box center [650, 410] width 692 height 91
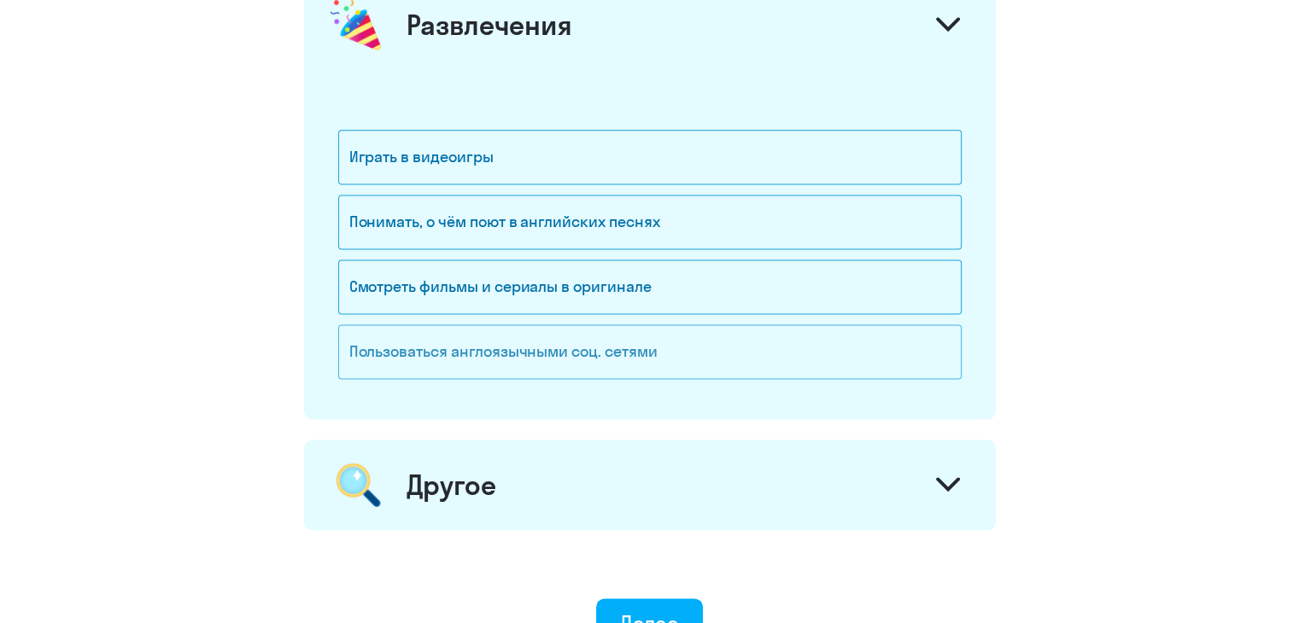
scroll to position [2278, 0]
click at [698, 212] on div "Понимать, о чём поют в английских песнях" at bounding box center [649, 222] width 623 height 55
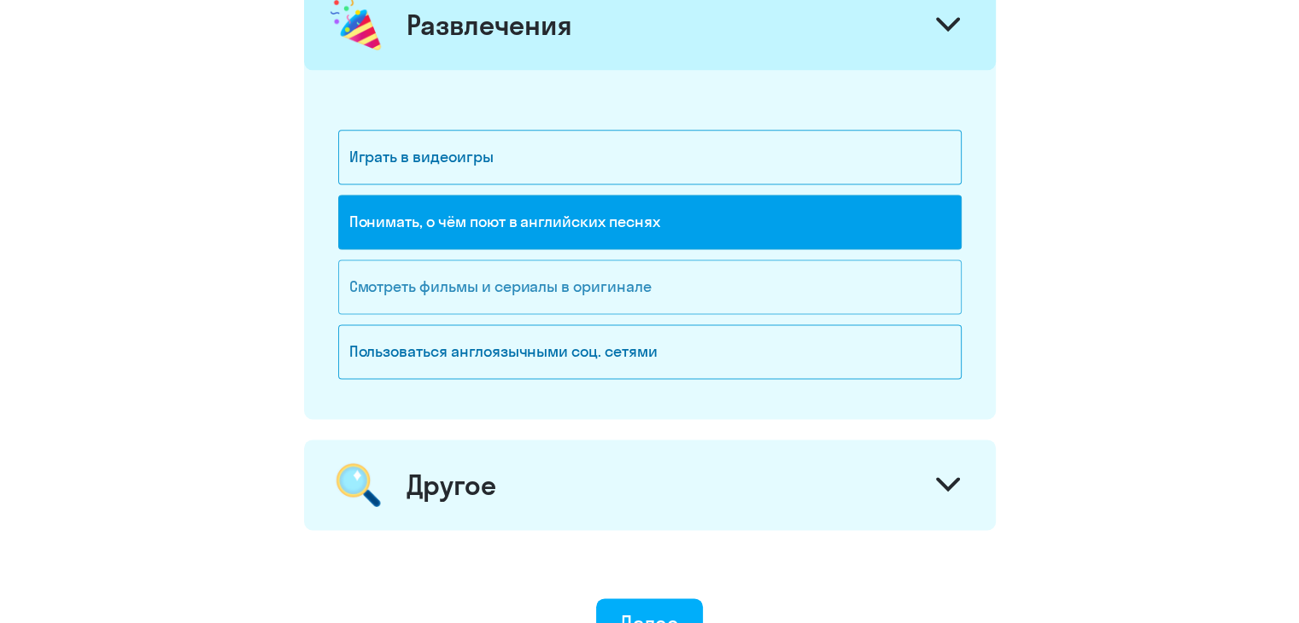
click at [702, 271] on div "Смотреть фильмы и сериалы в оригинале" at bounding box center [649, 287] width 623 height 55
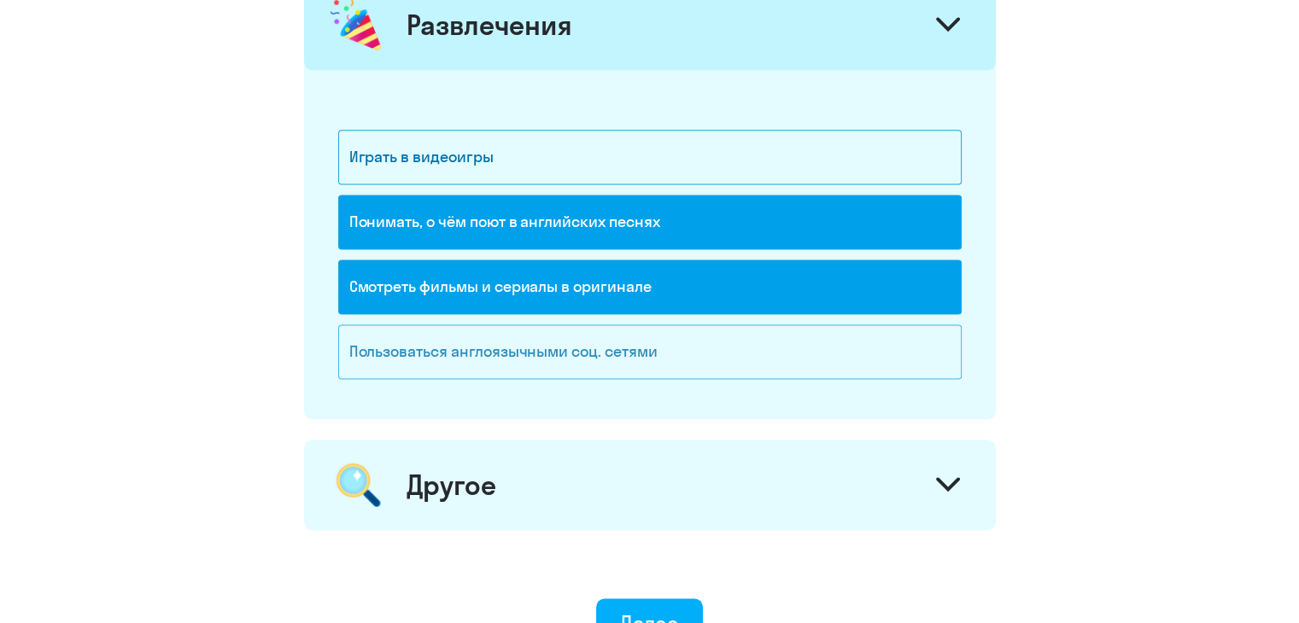
click at [704, 353] on div "Пользоваться англоязычными соц. сетями" at bounding box center [649, 351] width 623 height 55
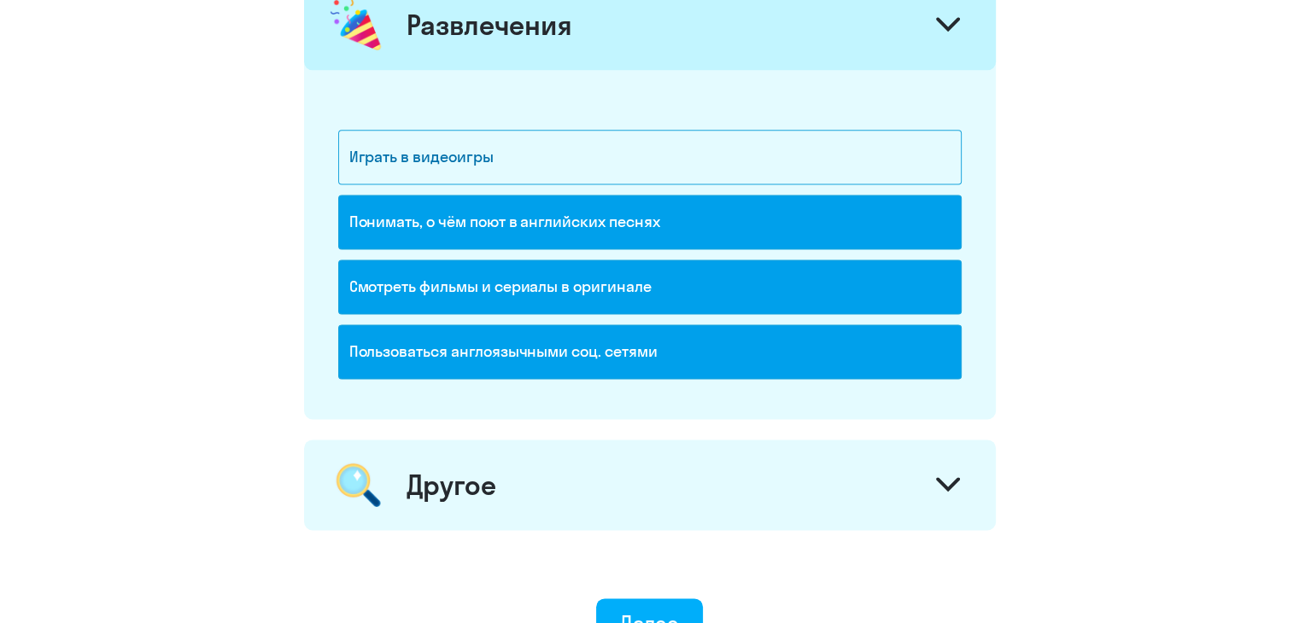
click at [697, 447] on div "Другое" at bounding box center [650, 485] width 692 height 91
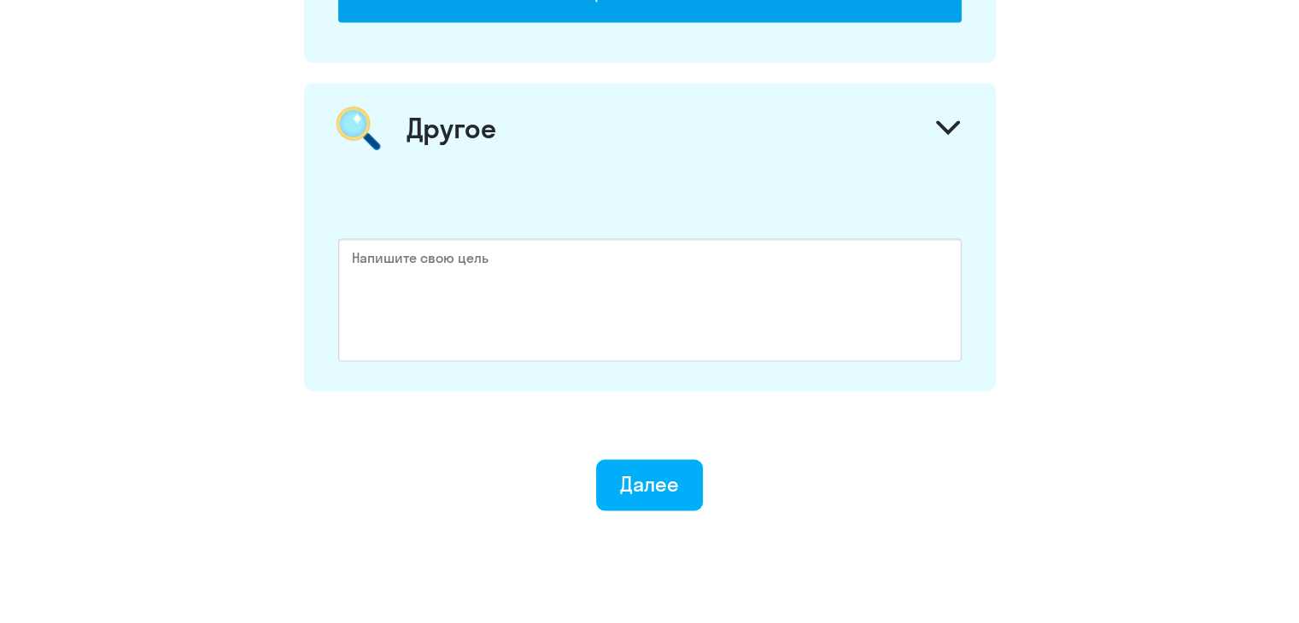
scroll to position [2636, 0]
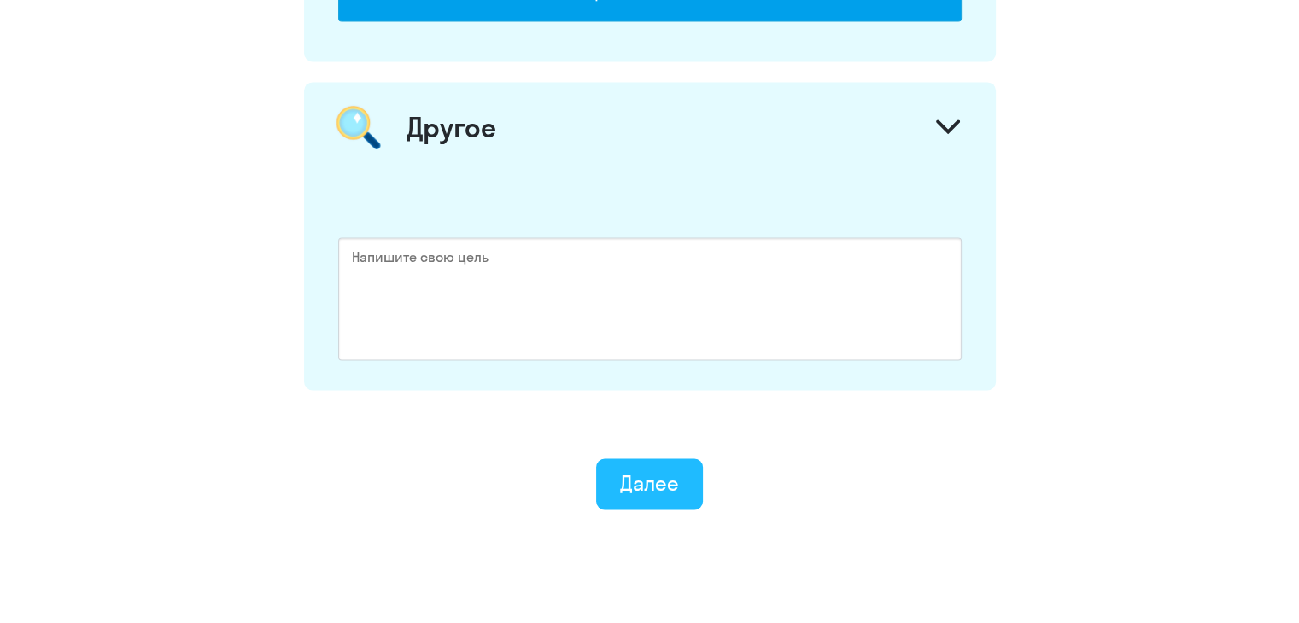
click at [668, 492] on button "Далее" at bounding box center [649, 483] width 107 height 51
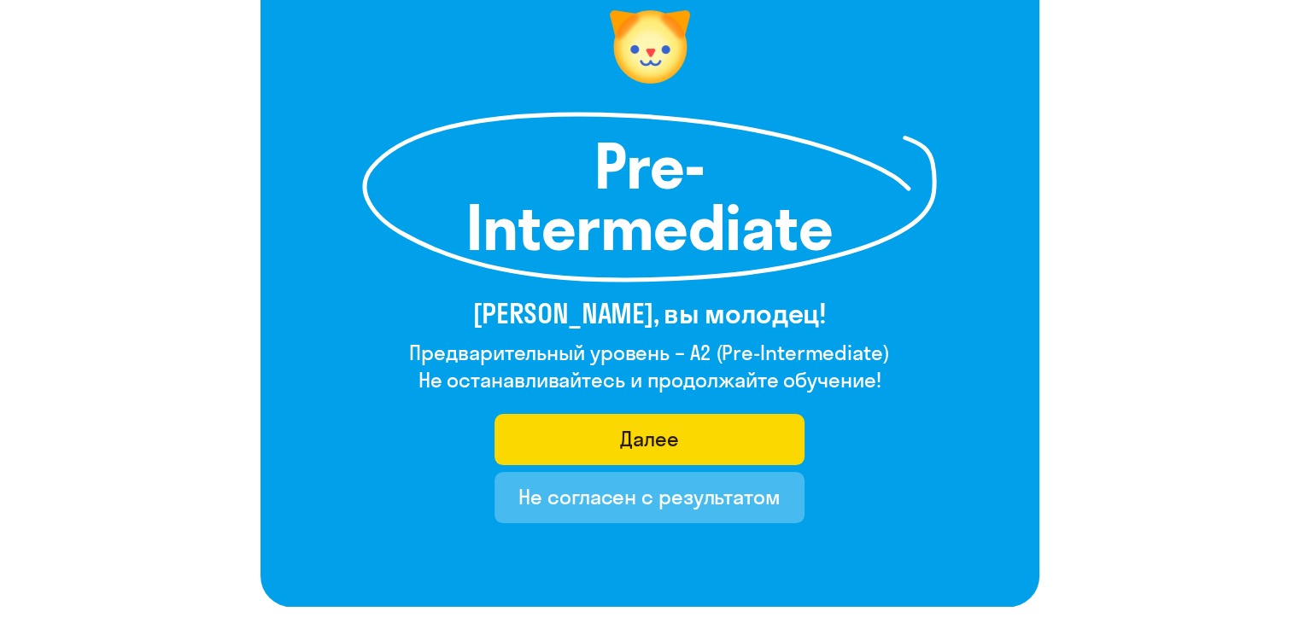
scroll to position [157, 0]
drag, startPoint x: 689, startPoint y: 348, endPoint x: 907, endPoint y: 349, distance: 217.7
click at [907, 349] on div "Pre-Intermediate [PERSON_NAME], вы молодец! Предварительный уровень – A2 (Pre-I…" at bounding box center [649, 281] width 779 height 652
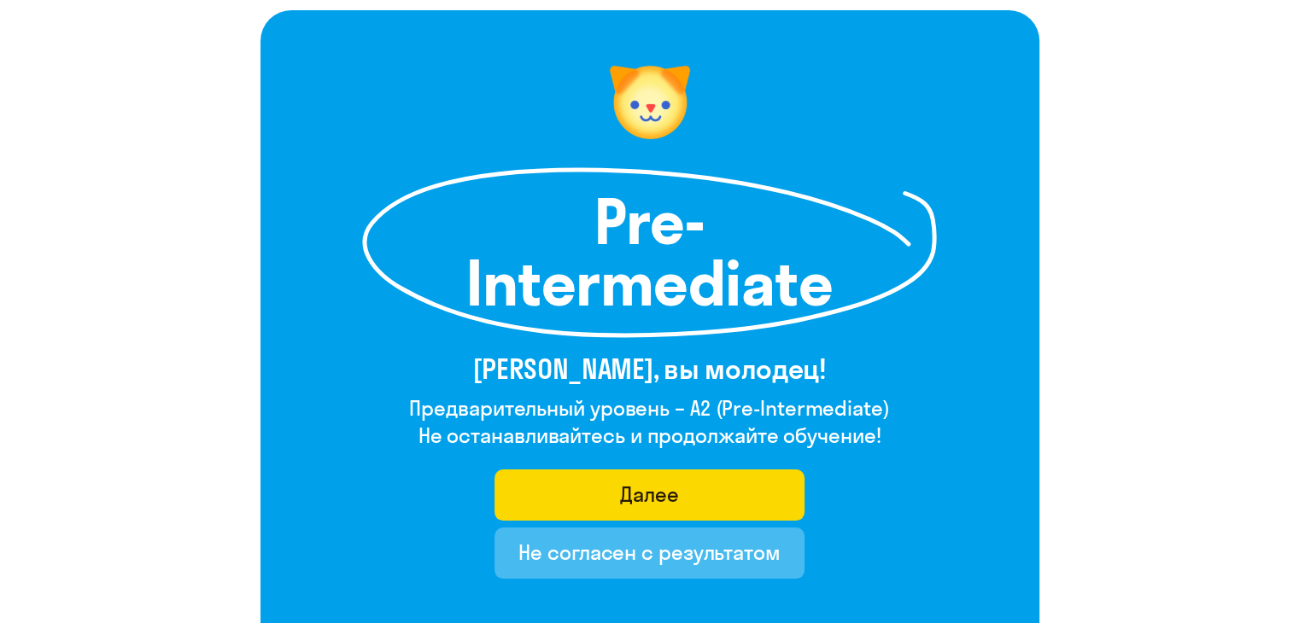
scroll to position [99, 0]
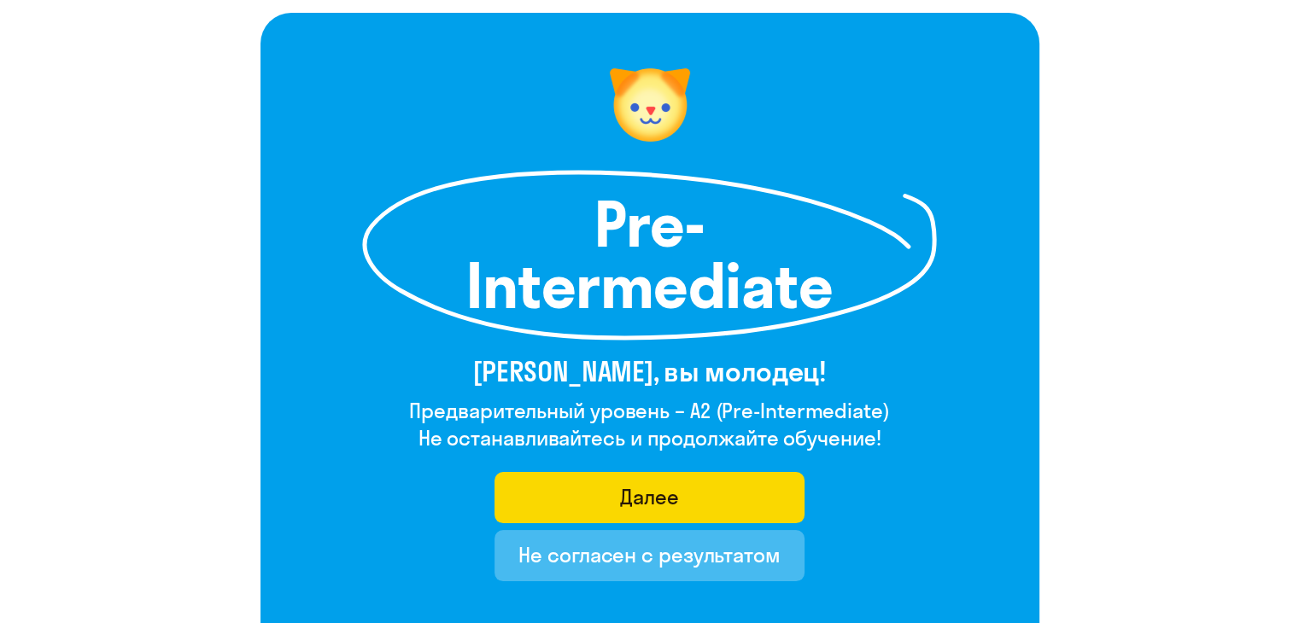
click at [946, 352] on div "Pre-Intermediate [PERSON_NAME], вы молодец! Предварительный уровень – A2 (Pre-I…" at bounding box center [649, 339] width 779 height 652
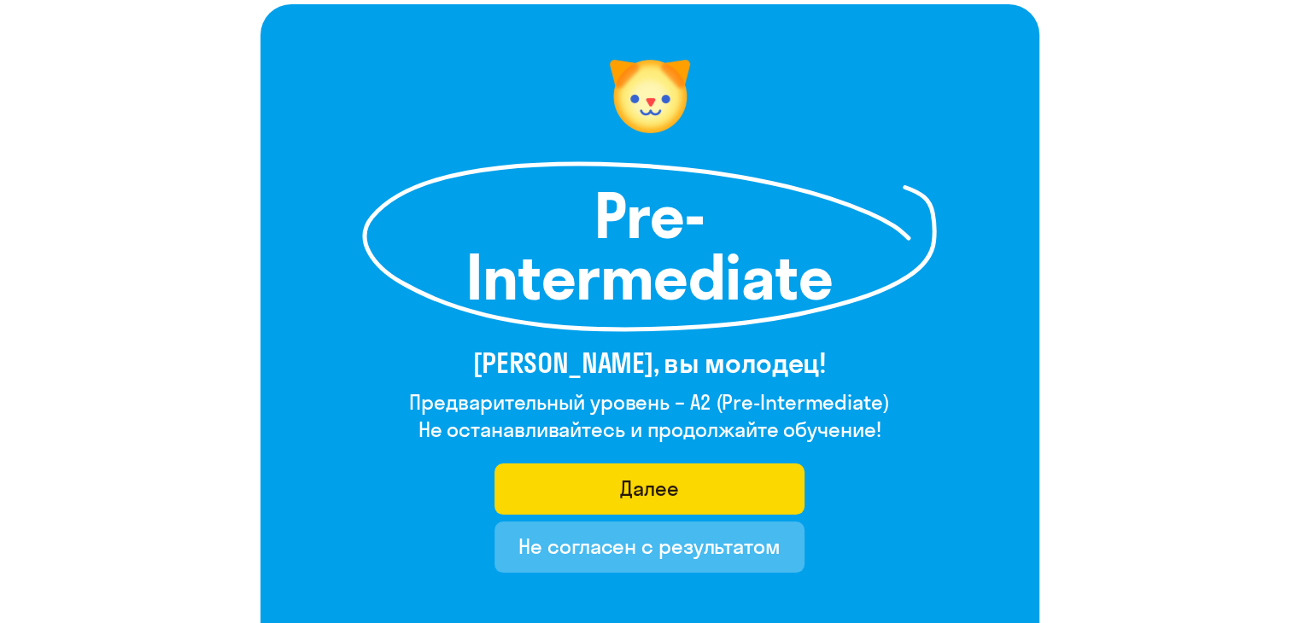
scroll to position [109, 0]
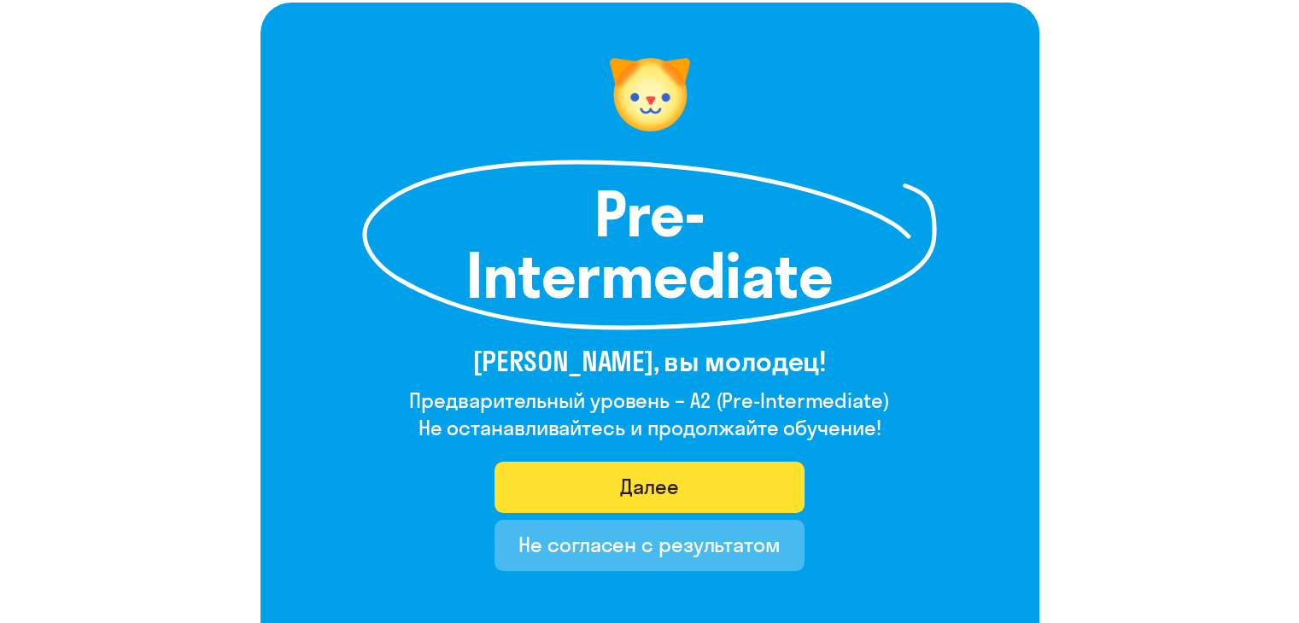
click at [669, 498] on div "Далее" at bounding box center [649, 486] width 59 height 27
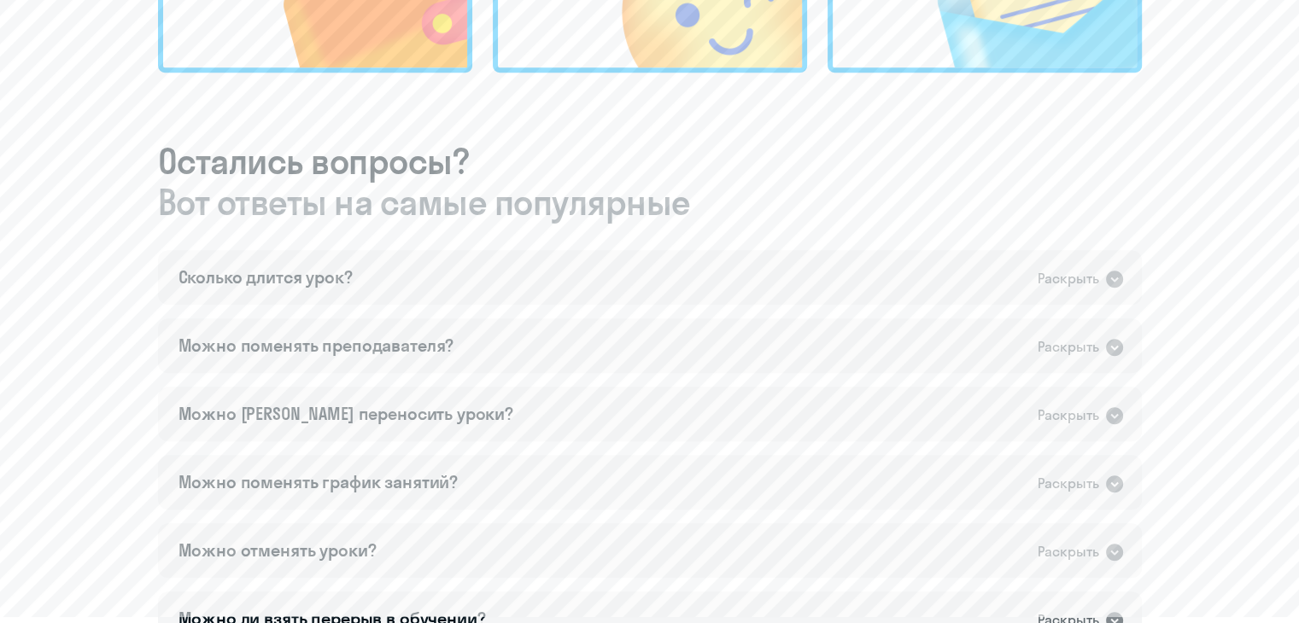
scroll to position [833, 0]
click at [661, 282] on div "Сколько длится урок? Раскрыть" at bounding box center [650, 277] width 984 height 55
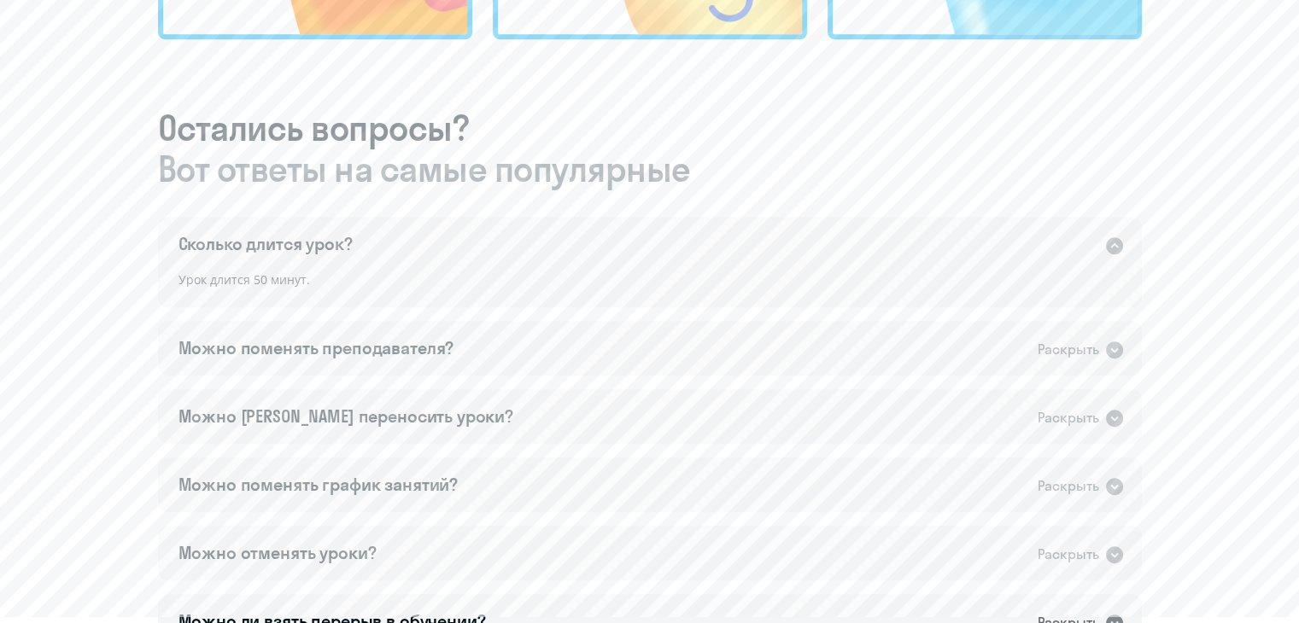
scroll to position [874, 0]
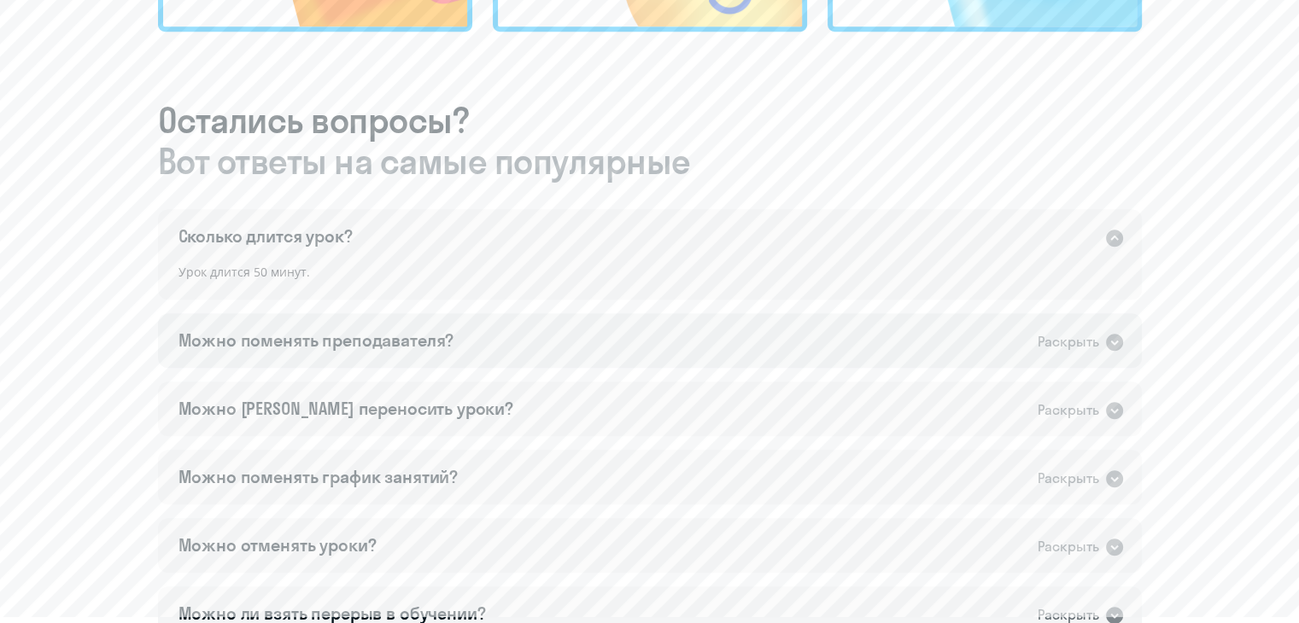
click at [625, 339] on div "Можно поменять преподавателя? Раскрыть" at bounding box center [650, 340] width 984 height 55
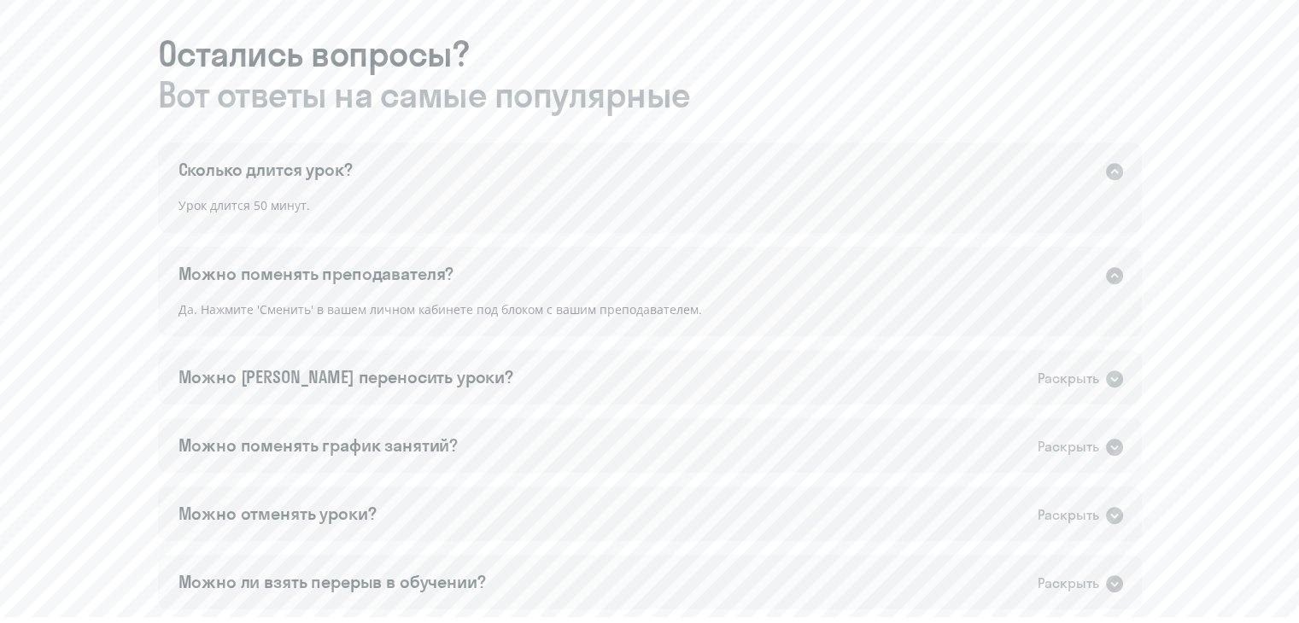
scroll to position [966, 0]
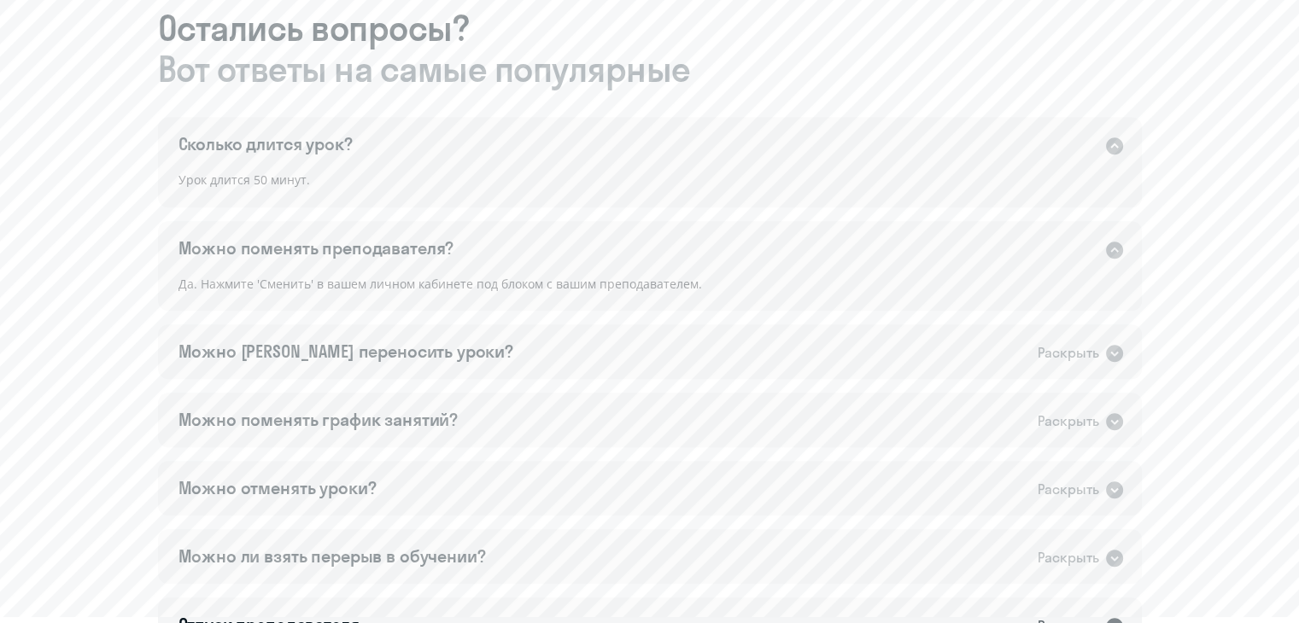
click at [594, 390] on div "Сколько длится урок? Раскрыть Урок длится 50 минут. Можно поменять преподавател…" at bounding box center [650, 419] width 984 height 604
click at [581, 363] on div "Можно [PERSON_NAME] переносить уроки? Раскрыть" at bounding box center [650, 351] width 984 height 55
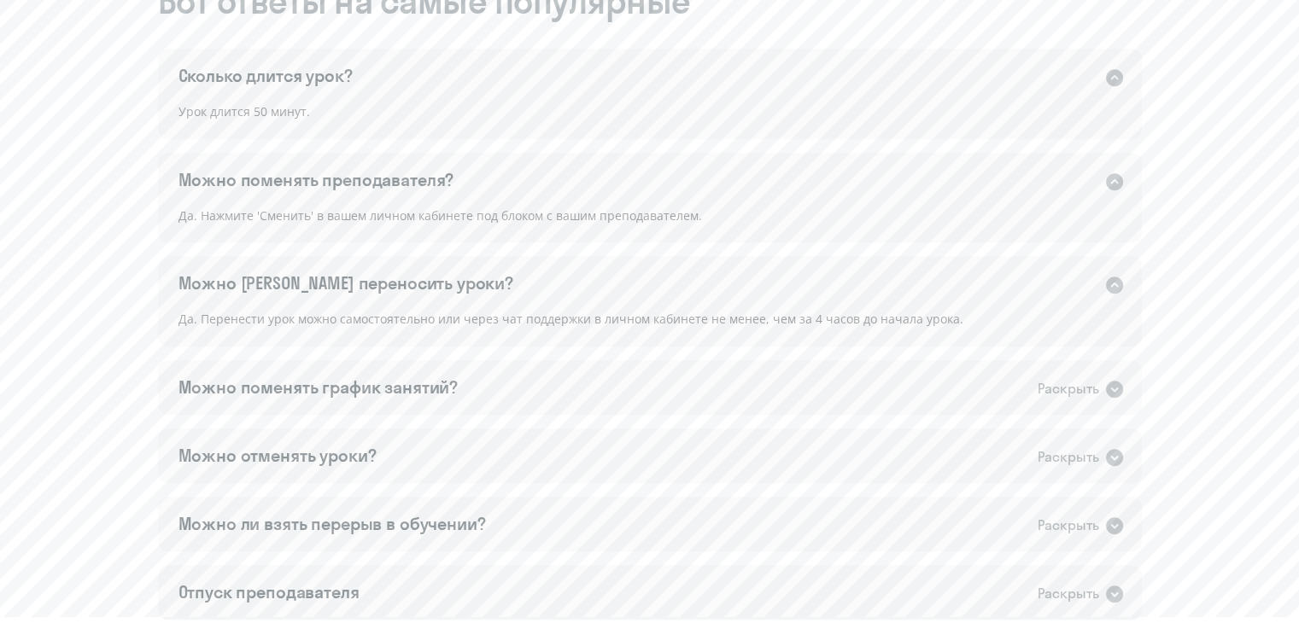
scroll to position [1036, 0]
click at [584, 372] on div "Можно поменять график занятий? Раскрыть" at bounding box center [650, 386] width 984 height 55
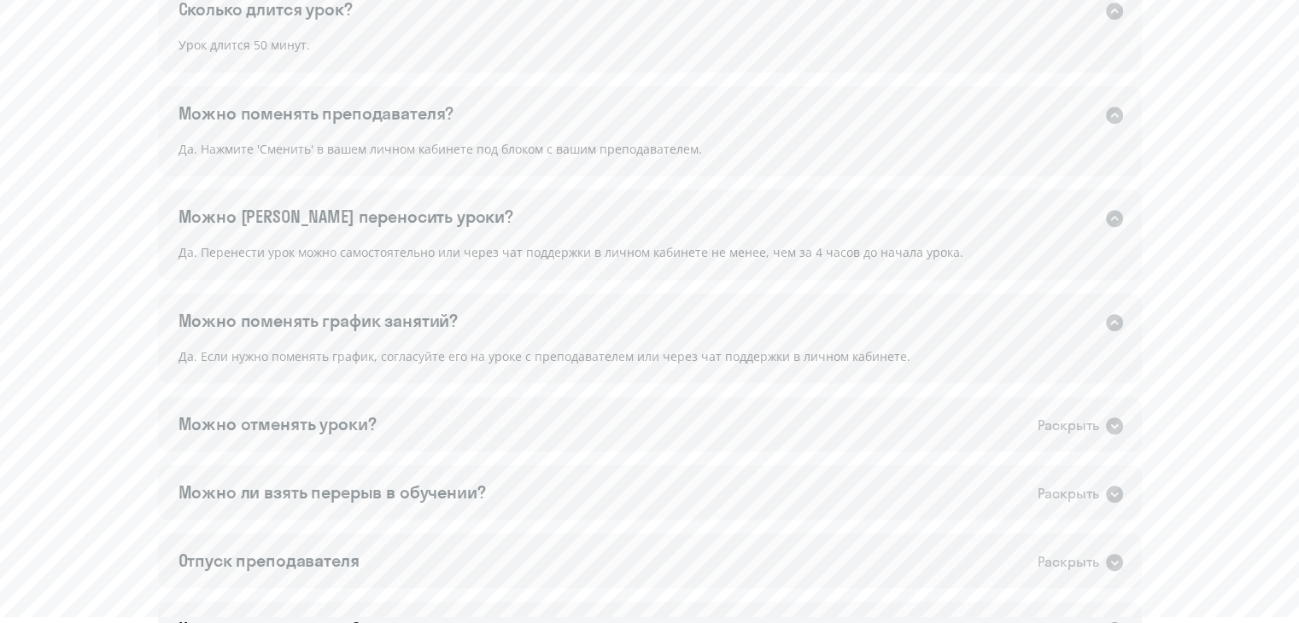
scroll to position [1102, 0]
click at [552, 397] on div "Можно отменять уроки? Раскрыть" at bounding box center [650, 423] width 984 height 55
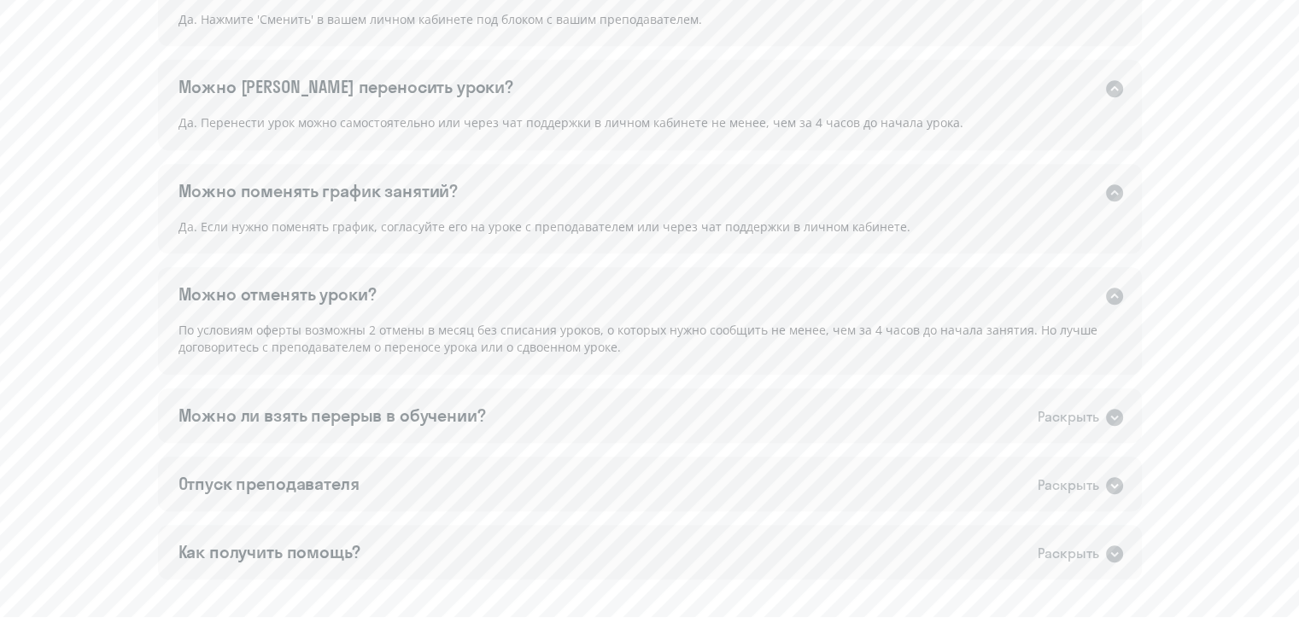
scroll to position [1260, 0]
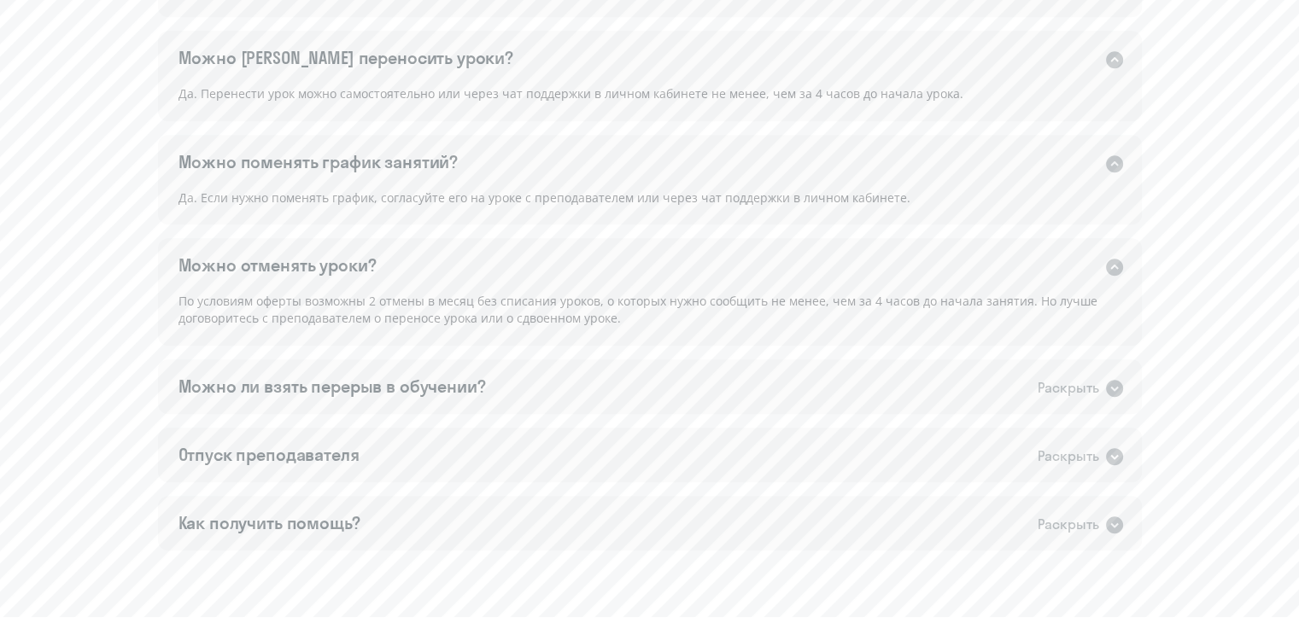
drag, startPoint x: 369, startPoint y: 301, endPoint x: 633, endPoint y: 324, distance: 264.8
click at [633, 324] on div "По условиям оферты возможны 2 отмены в месяц без списания уроков, о которых нуж…" at bounding box center [650, 318] width 984 height 54
click at [546, 367] on div "Можно ли взять перерыв в обучении? Раскрыть" at bounding box center [650, 386] width 984 height 55
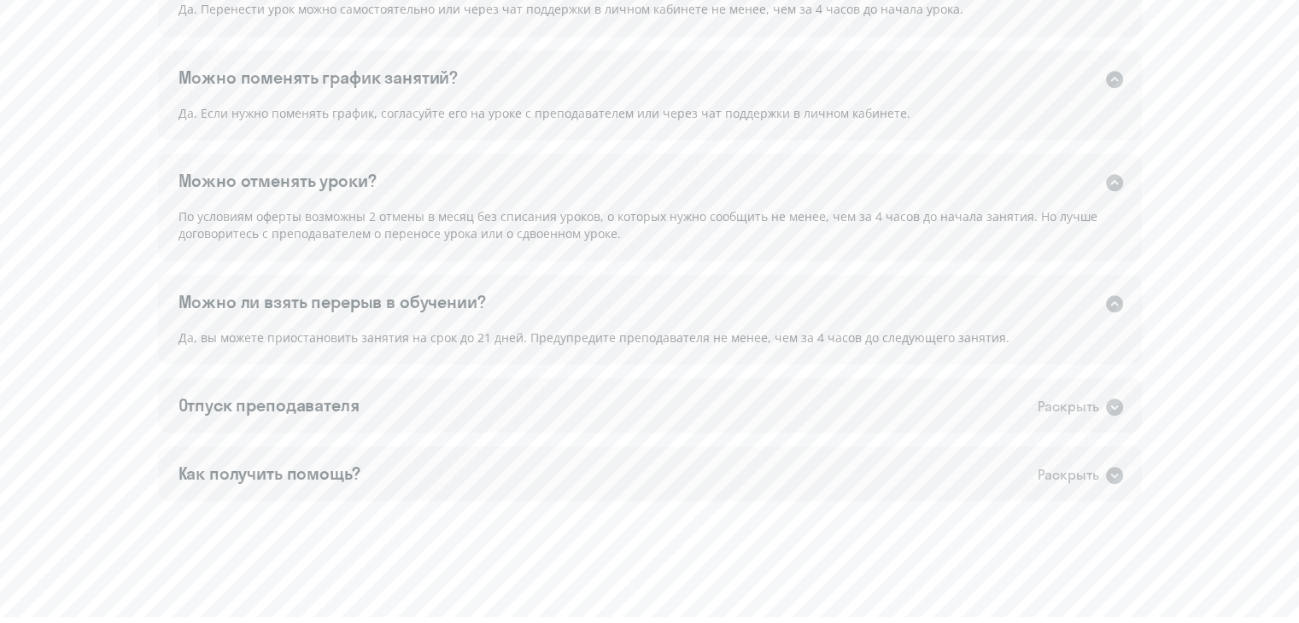
scroll to position [1347, 0]
click at [524, 413] on div "Отпуск преподавателя Раскрыть" at bounding box center [650, 403] width 984 height 55
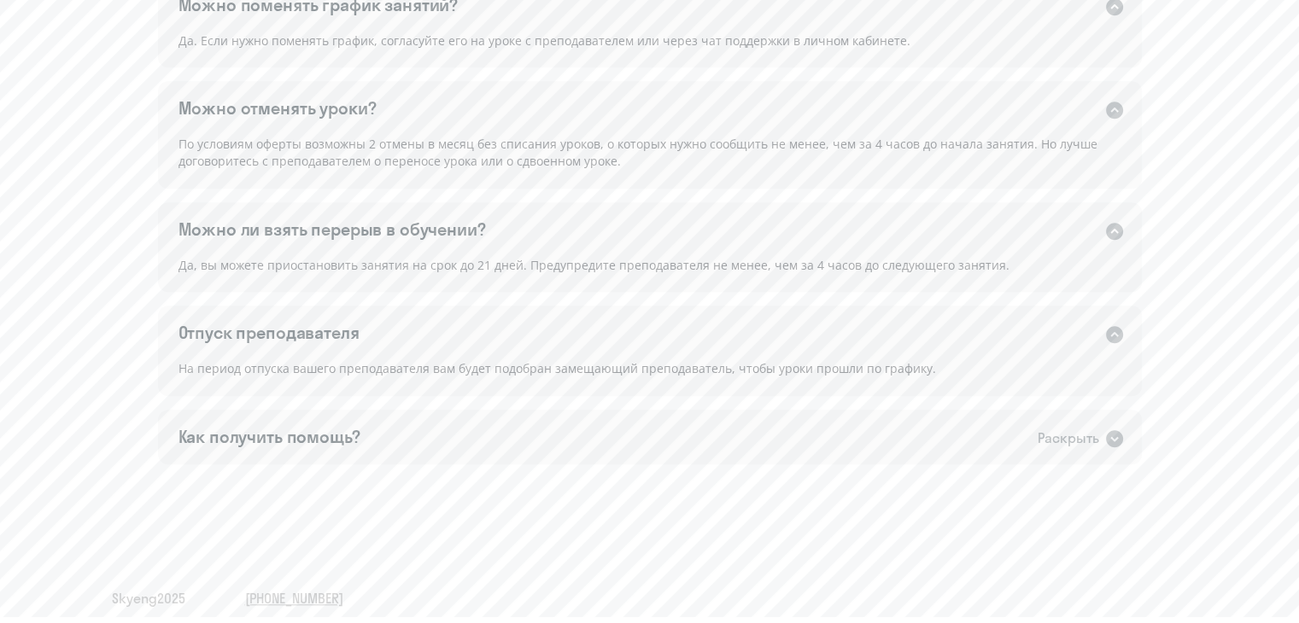
scroll to position [1419, 0]
drag, startPoint x: 367, startPoint y: 374, endPoint x: 557, endPoint y: 380, distance: 189.6
click at [557, 380] on div "На период отпуска вашего преподавателя вам будет подобран замещающий преподават…" at bounding box center [650, 376] width 984 height 38
click at [523, 428] on div "Как получить помощь? Раскрыть" at bounding box center [650, 435] width 984 height 55
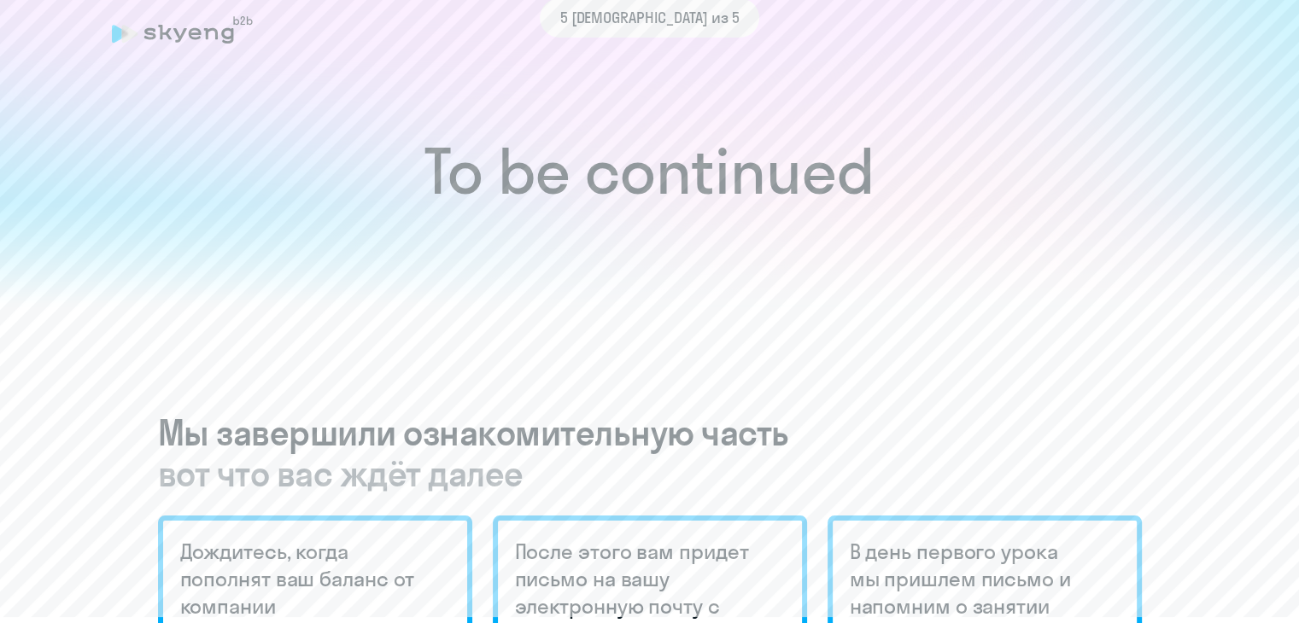
scroll to position [0, 0]
